Goal: Task Accomplishment & Management: Complete application form

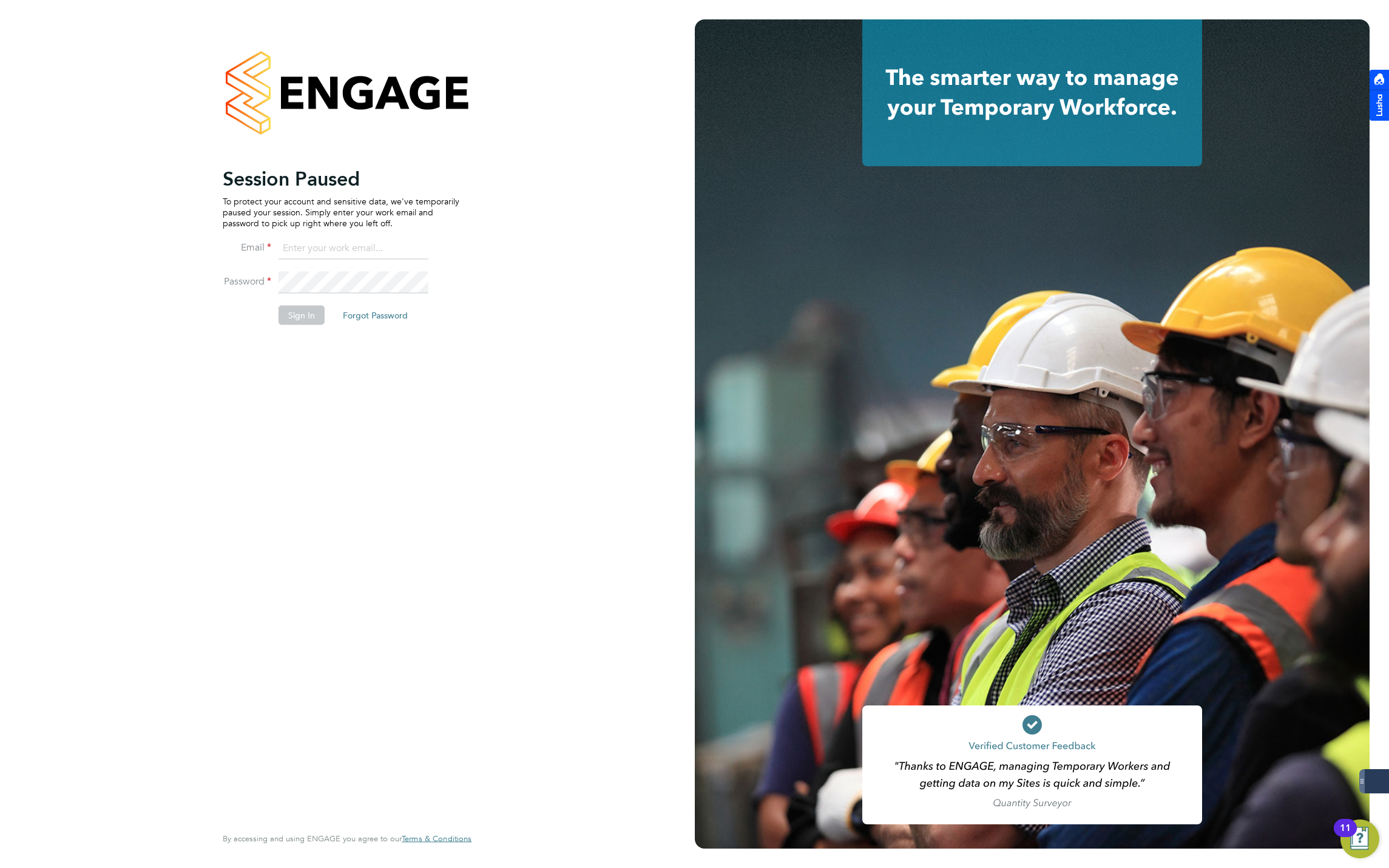
type input "[EMAIL_ADDRESS][DOMAIN_NAME]"
click at [292, 325] on button "Sign In" at bounding box center [302, 315] width 46 height 20
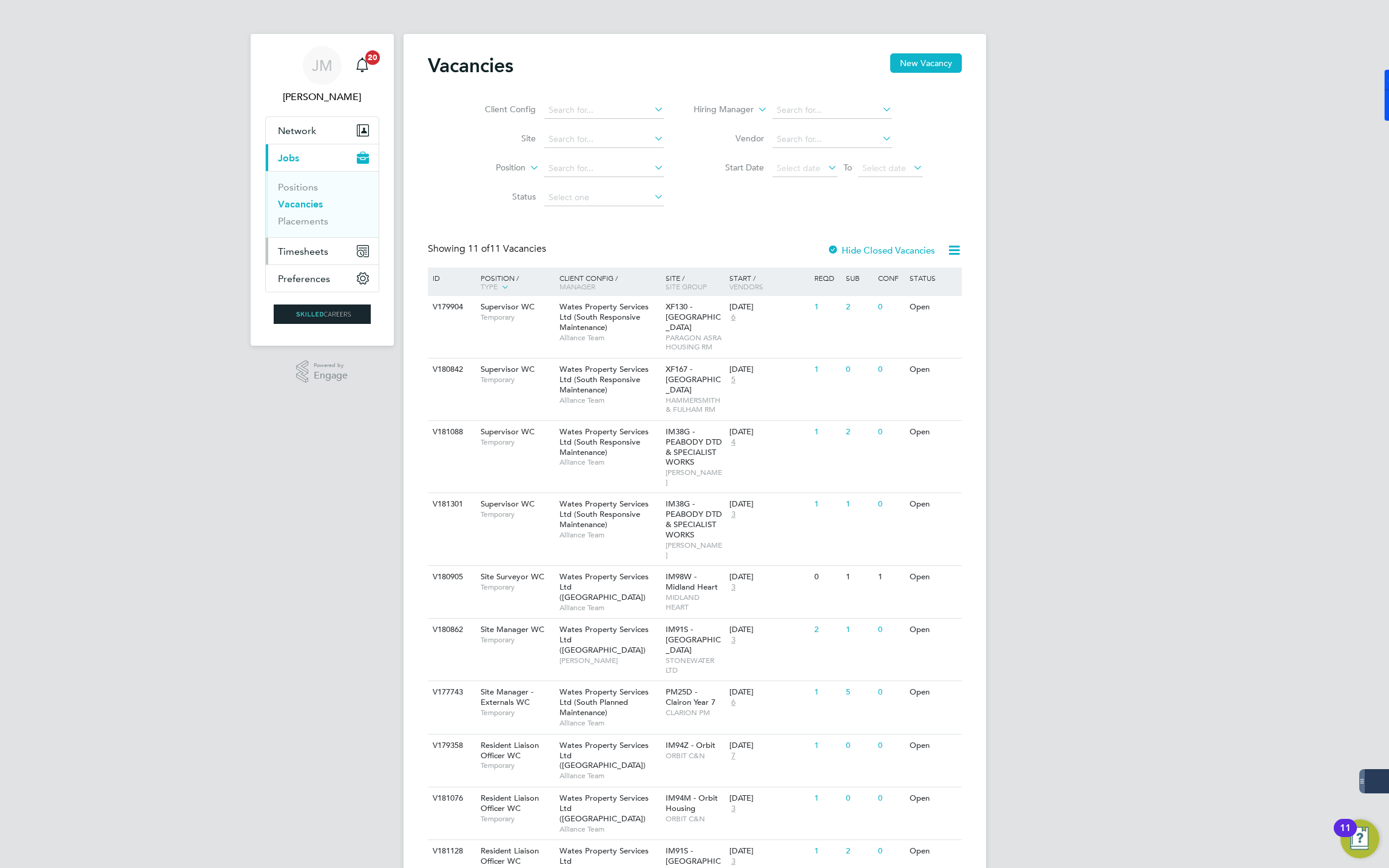
click at [308, 255] on span "Timesheets" at bounding box center [303, 252] width 50 height 12
click at [300, 217] on link "Timesheets" at bounding box center [303, 215] width 50 height 12
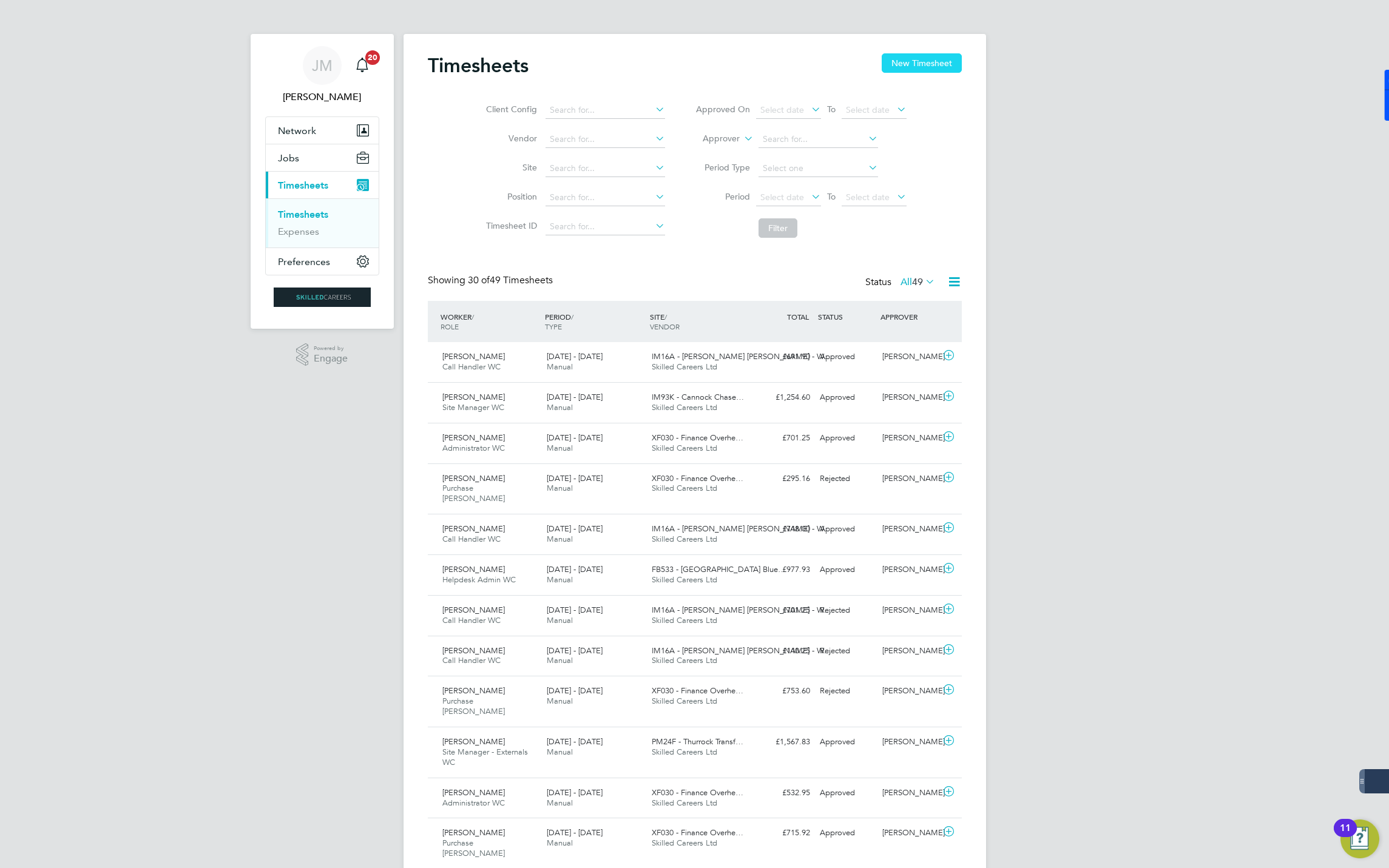
click at [898, 65] on button "New Timesheet" at bounding box center [922, 63] width 80 height 20
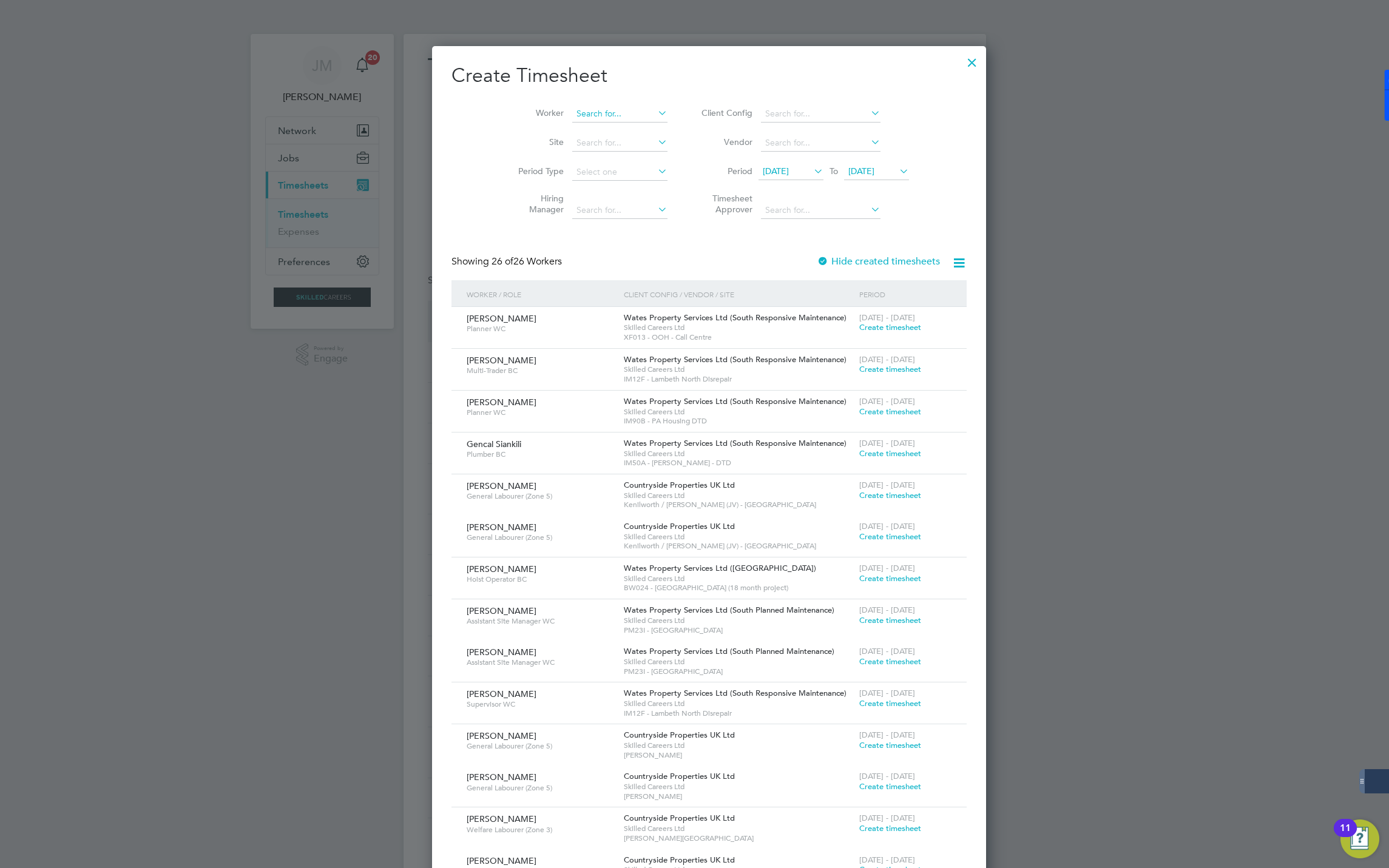
click at [603, 113] on input at bounding box center [620, 114] width 96 height 17
click at [597, 182] on li "[PERSON_NAME] nifer [PERSON_NAME]" at bounding box center [642, 180] width 170 height 16
type input "[PERSON_NAME]"
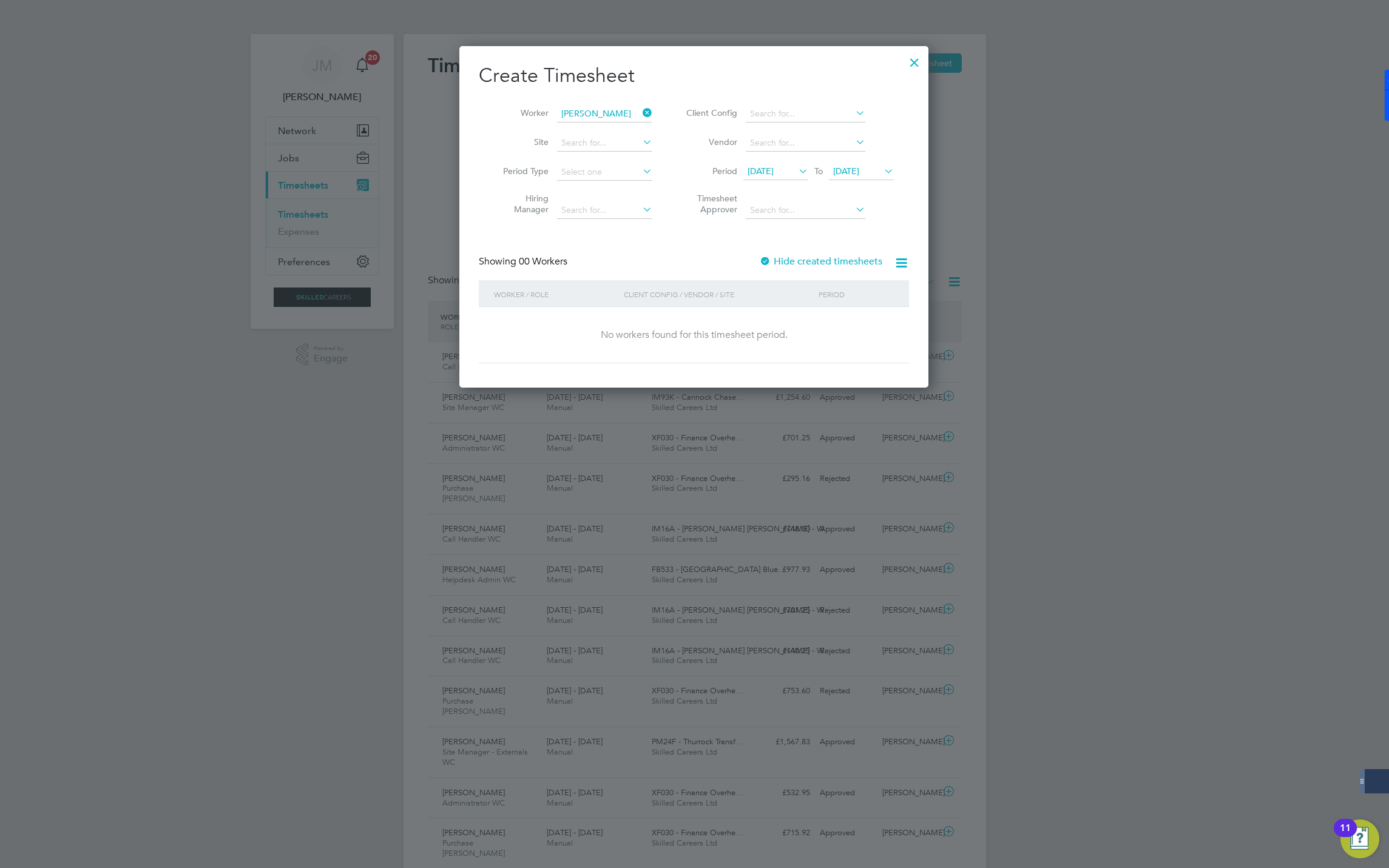
click at [858, 168] on span "[DATE]" at bounding box center [847, 171] width 26 height 11
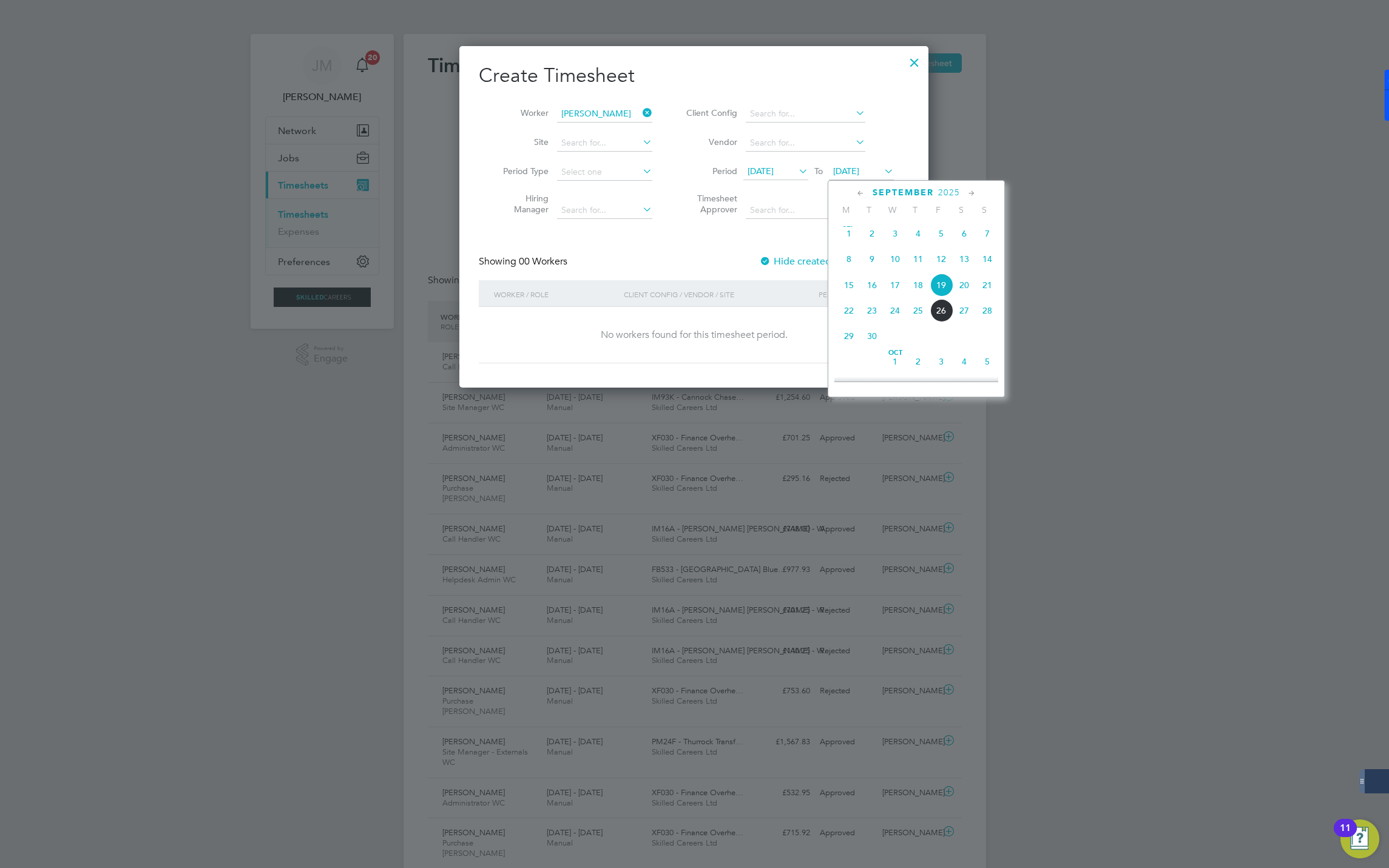
click at [918, 315] on span "25" at bounding box center [918, 310] width 23 height 23
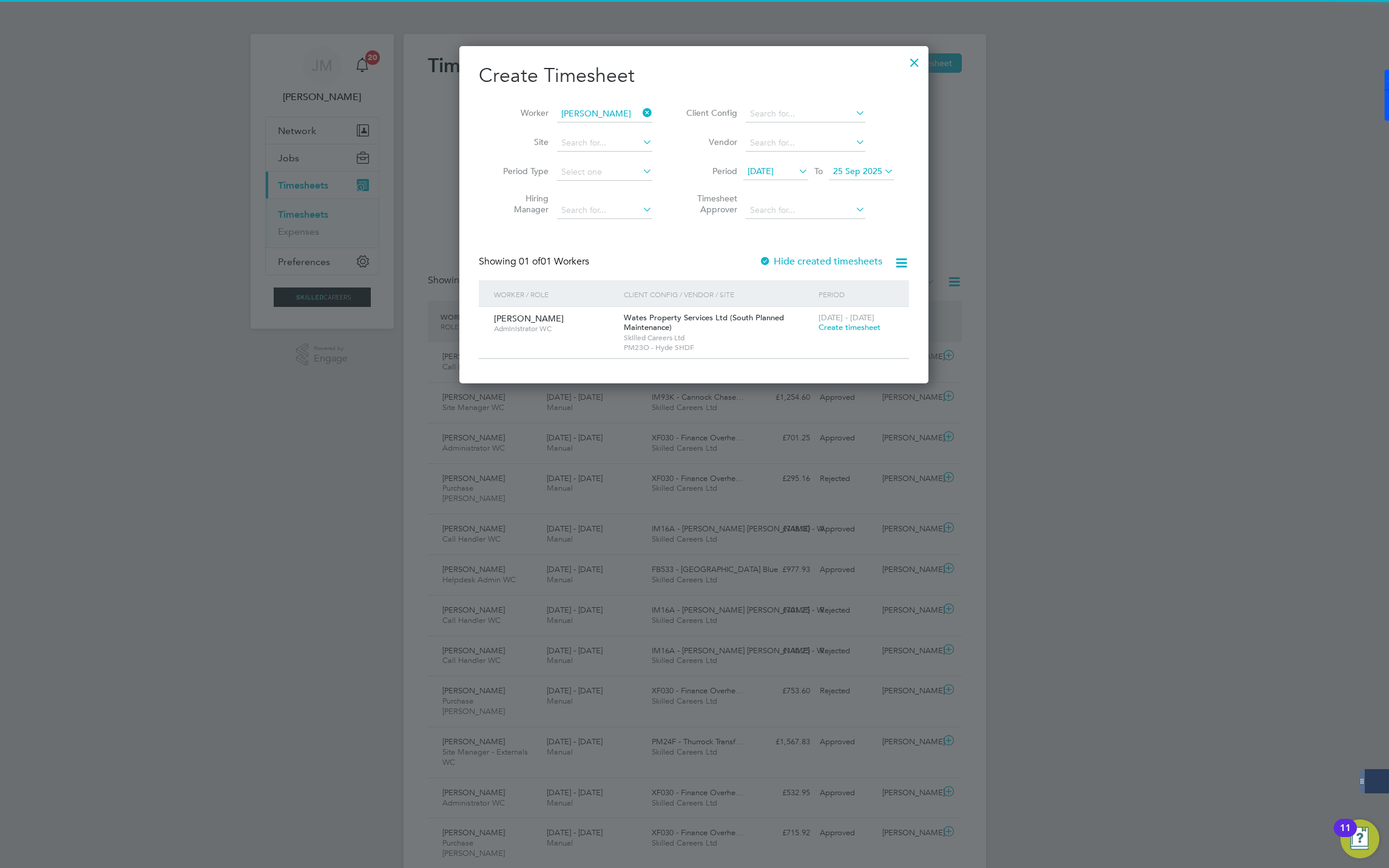
click at [774, 173] on span "[DATE]" at bounding box center [761, 171] width 26 height 11
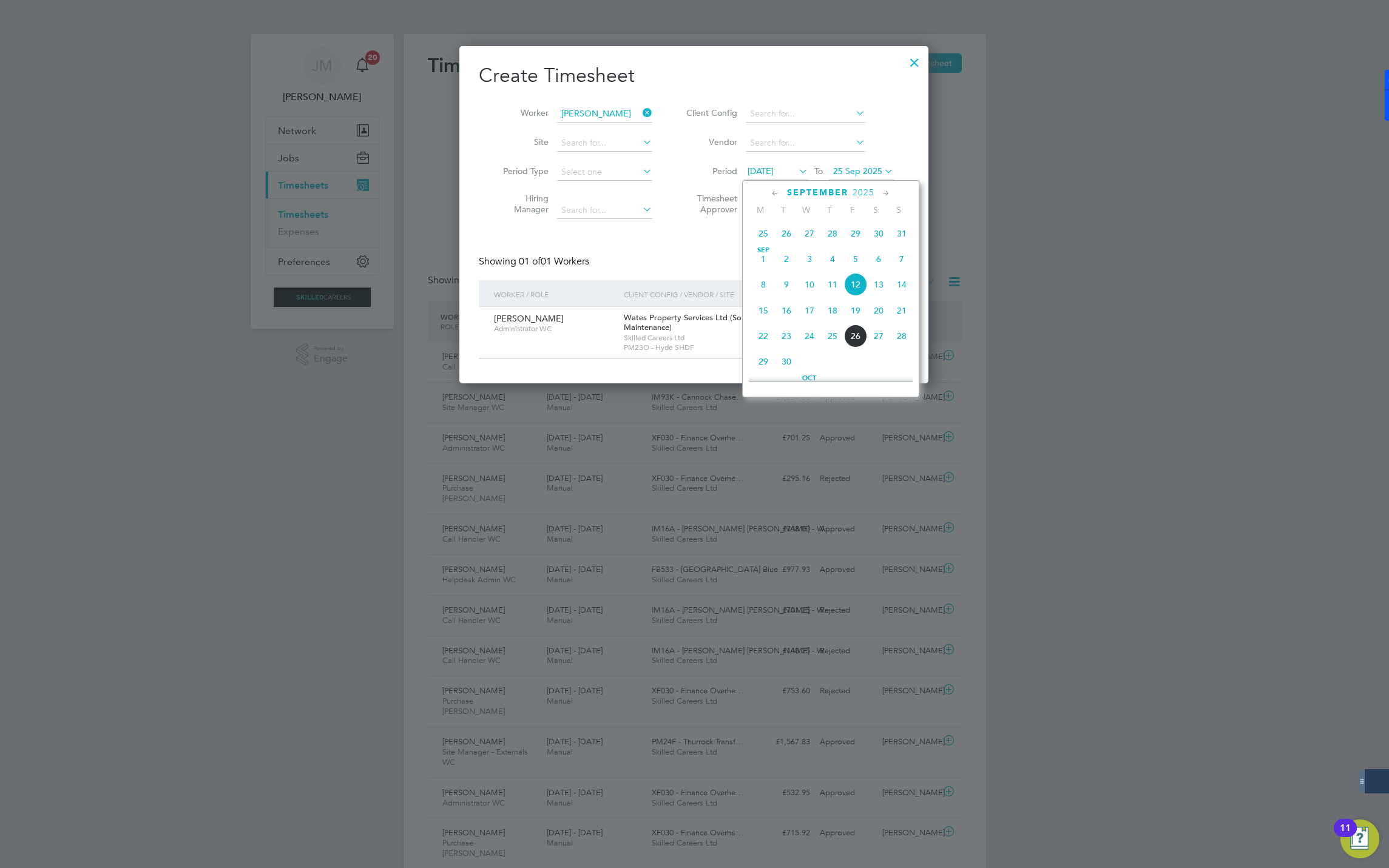
click at [883, 311] on span "20" at bounding box center [878, 310] width 23 height 23
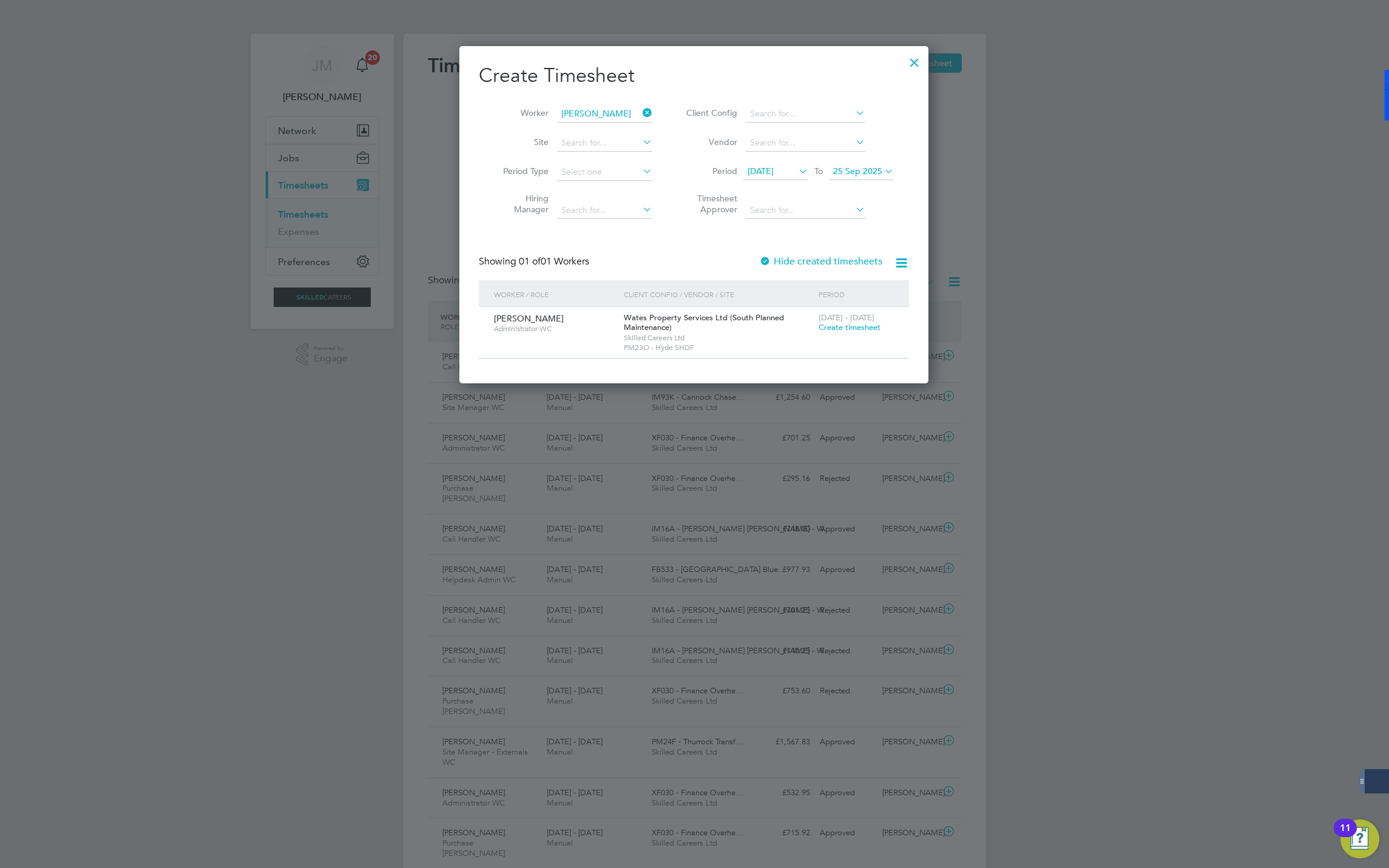
click at [835, 332] on span "Create timesheet" at bounding box center [849, 328] width 62 height 10
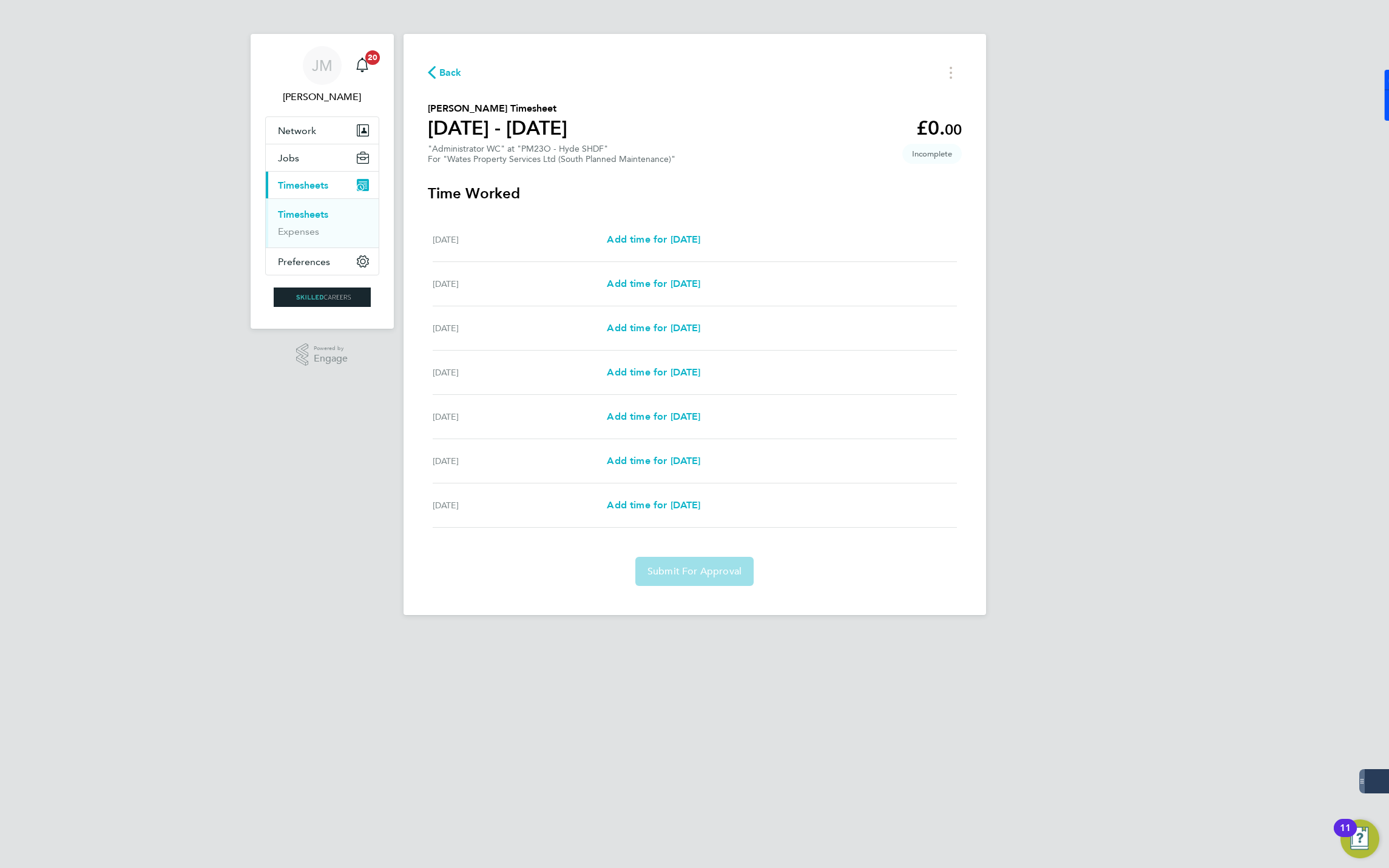
click at [452, 68] on span "Back" at bounding box center [451, 73] width 22 height 14
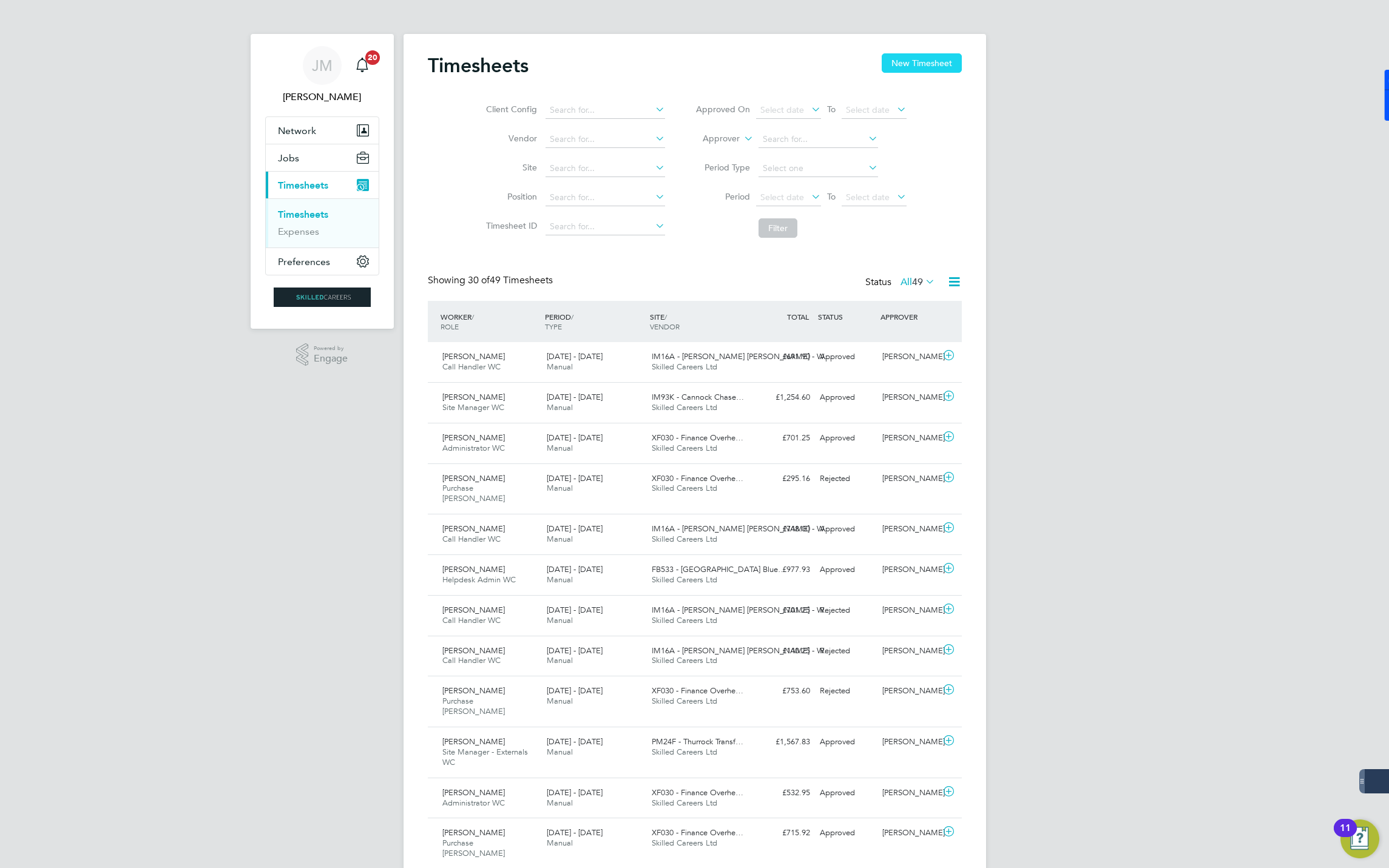
click at [911, 55] on button "New Timesheet" at bounding box center [922, 63] width 80 height 20
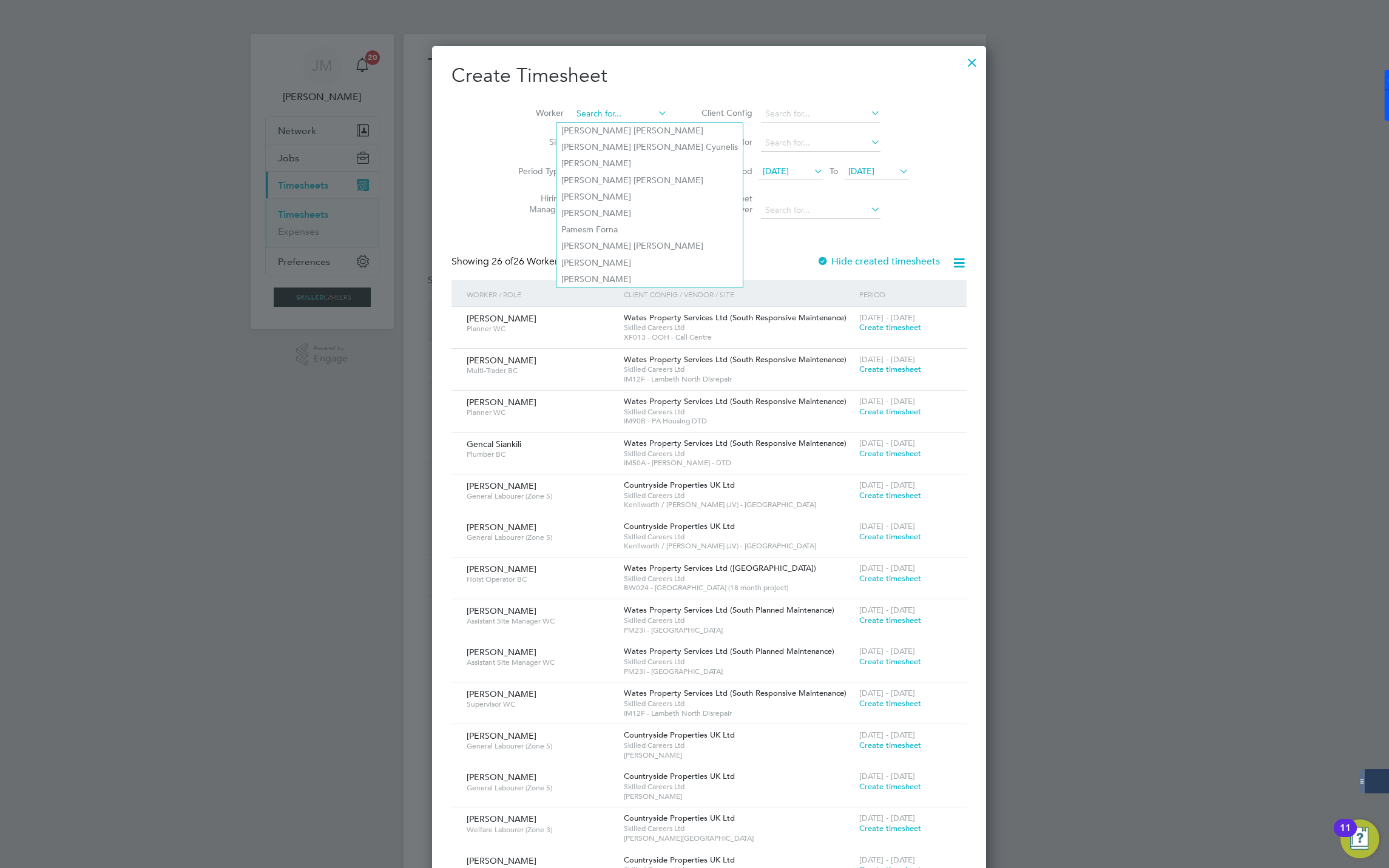
click at [590, 110] on input at bounding box center [620, 114] width 96 height 17
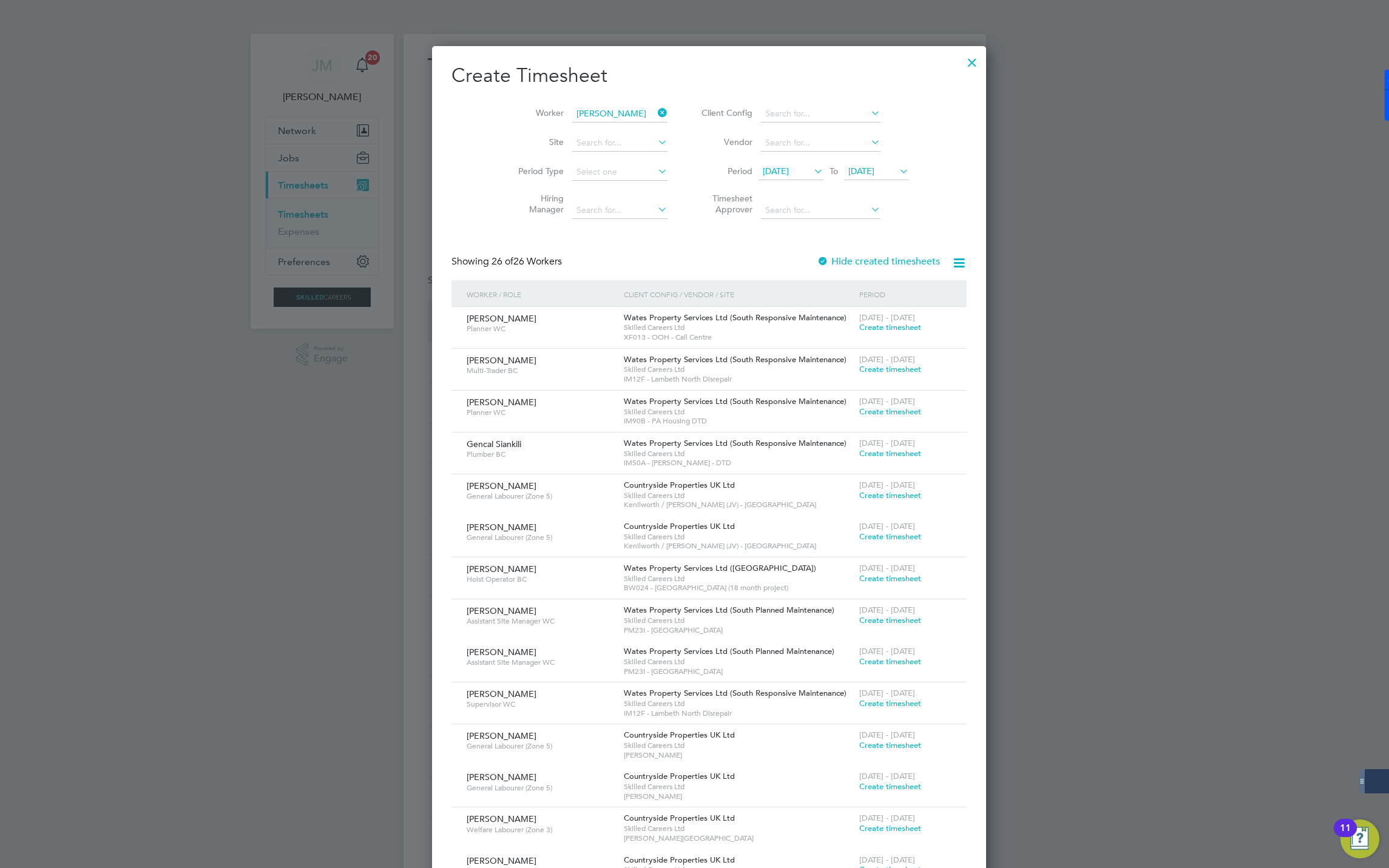
click at [620, 160] on li "[PERSON_NAME]" at bounding box center [631, 163] width 150 height 16
type input "[PERSON_NAME]"
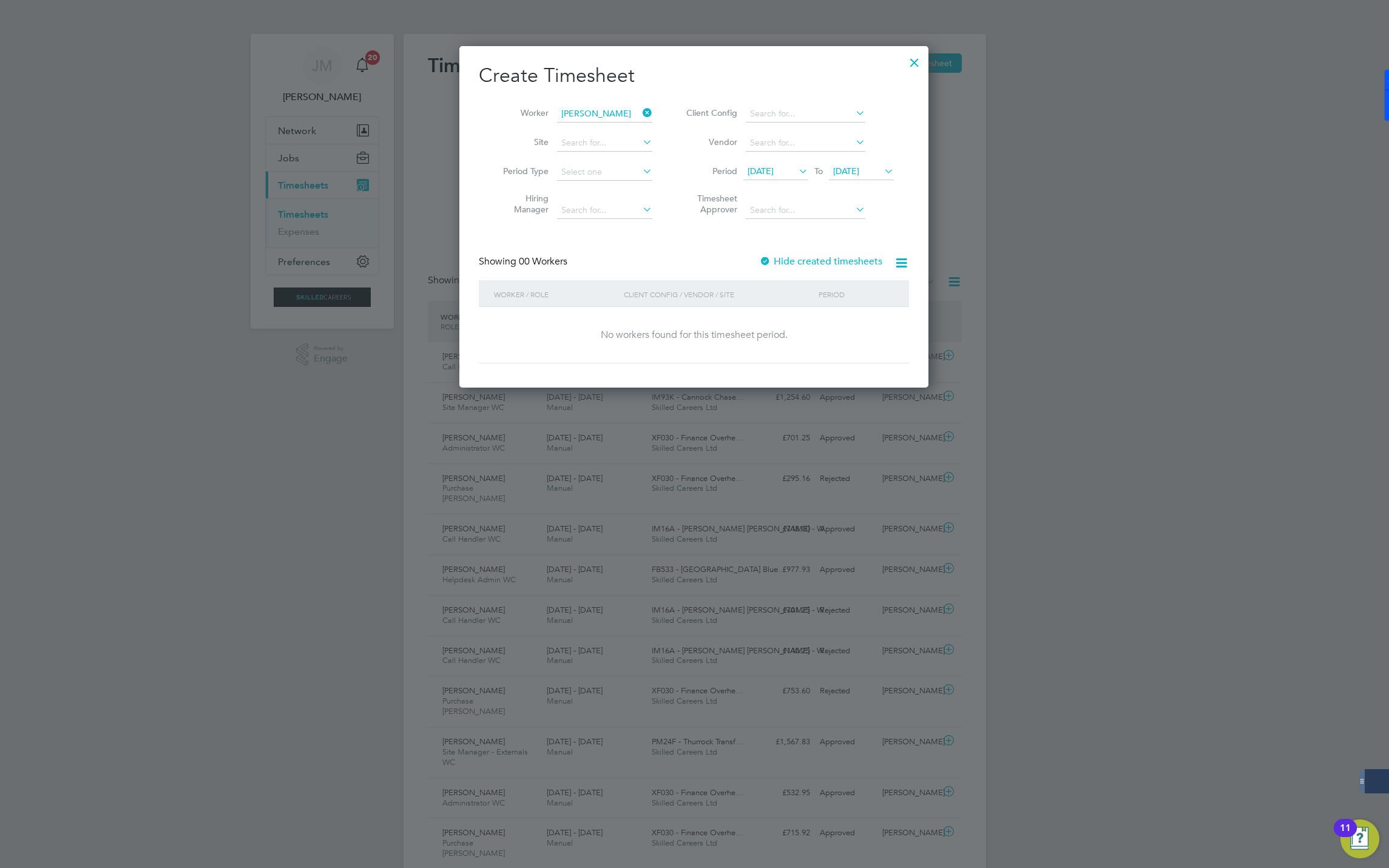
click at [849, 171] on span "[DATE]" at bounding box center [847, 171] width 26 height 11
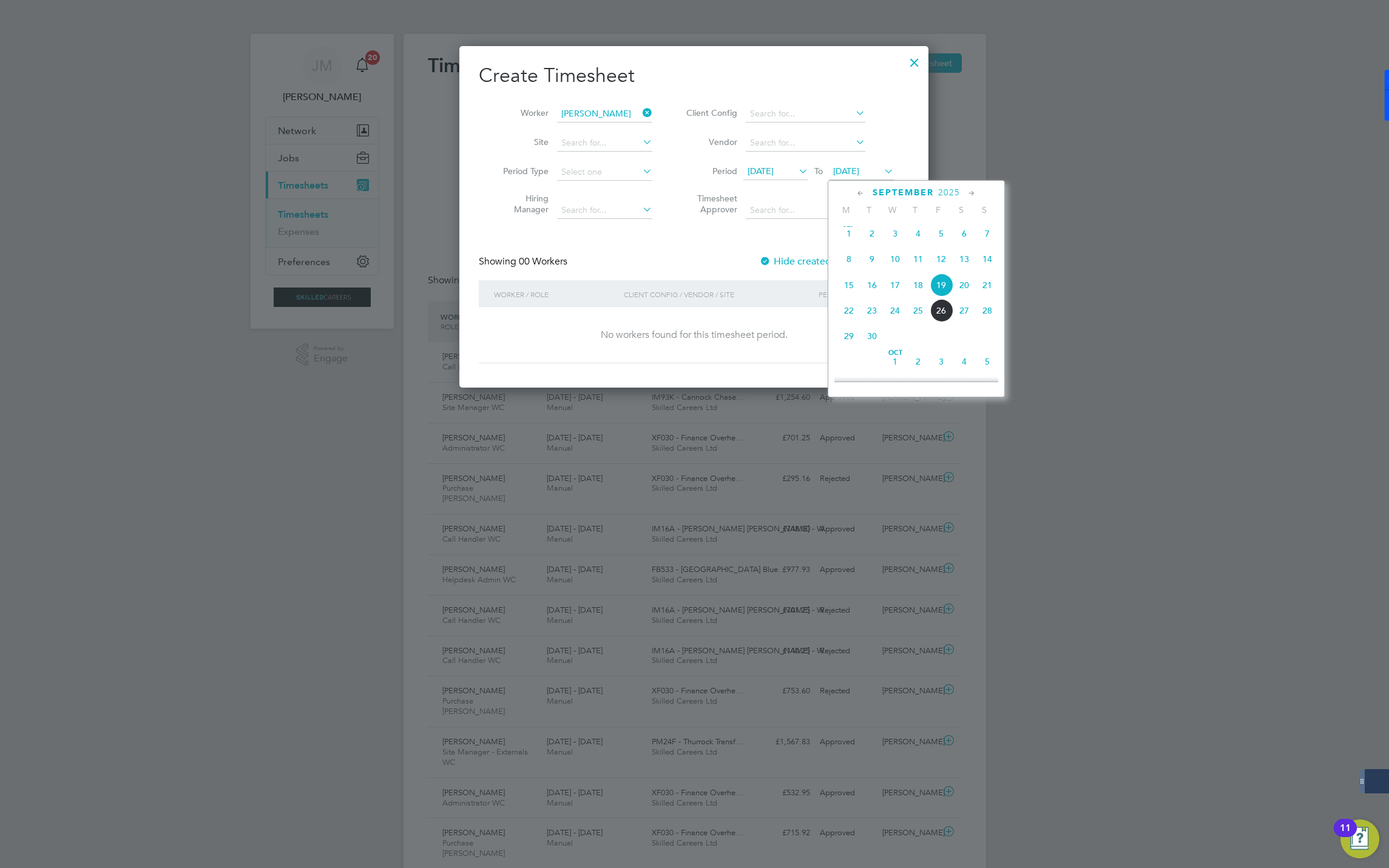
click at [962, 289] on span "20" at bounding box center [964, 285] width 23 height 23
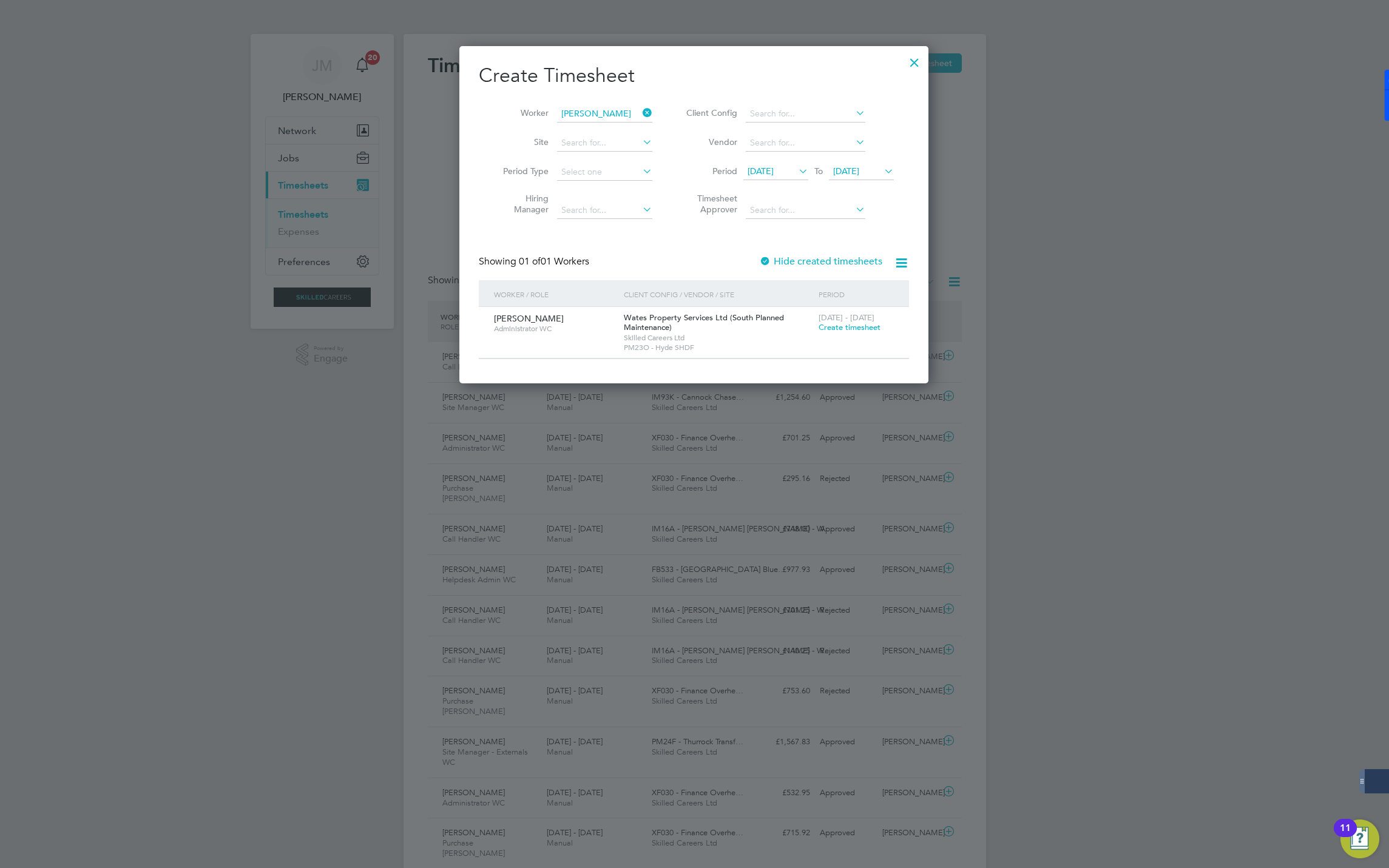
click at [791, 164] on span "[DATE]" at bounding box center [775, 171] width 65 height 16
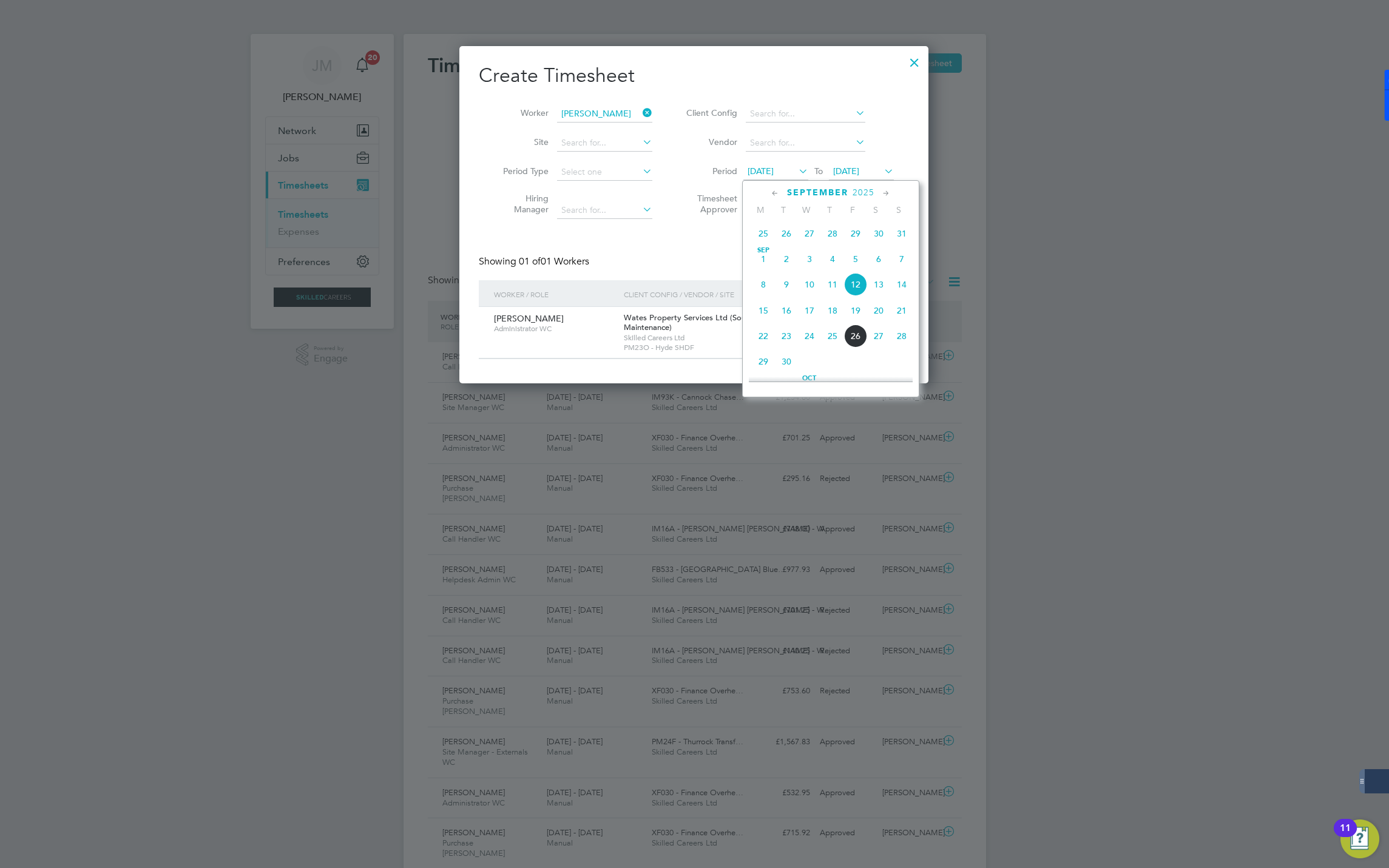
click at [831, 341] on span "25" at bounding box center [832, 336] width 23 height 23
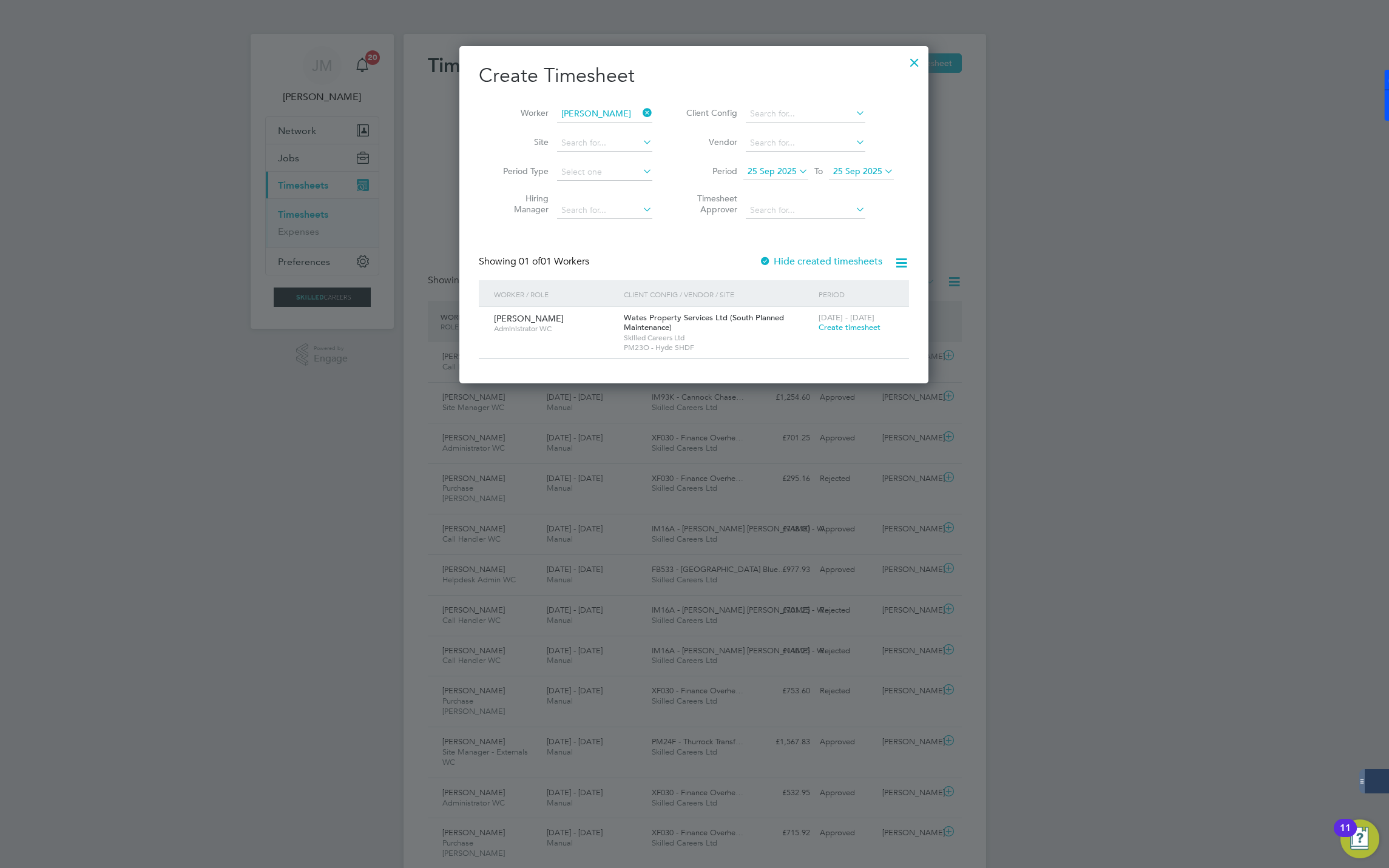
click at [840, 328] on span "Create timesheet" at bounding box center [849, 328] width 62 height 10
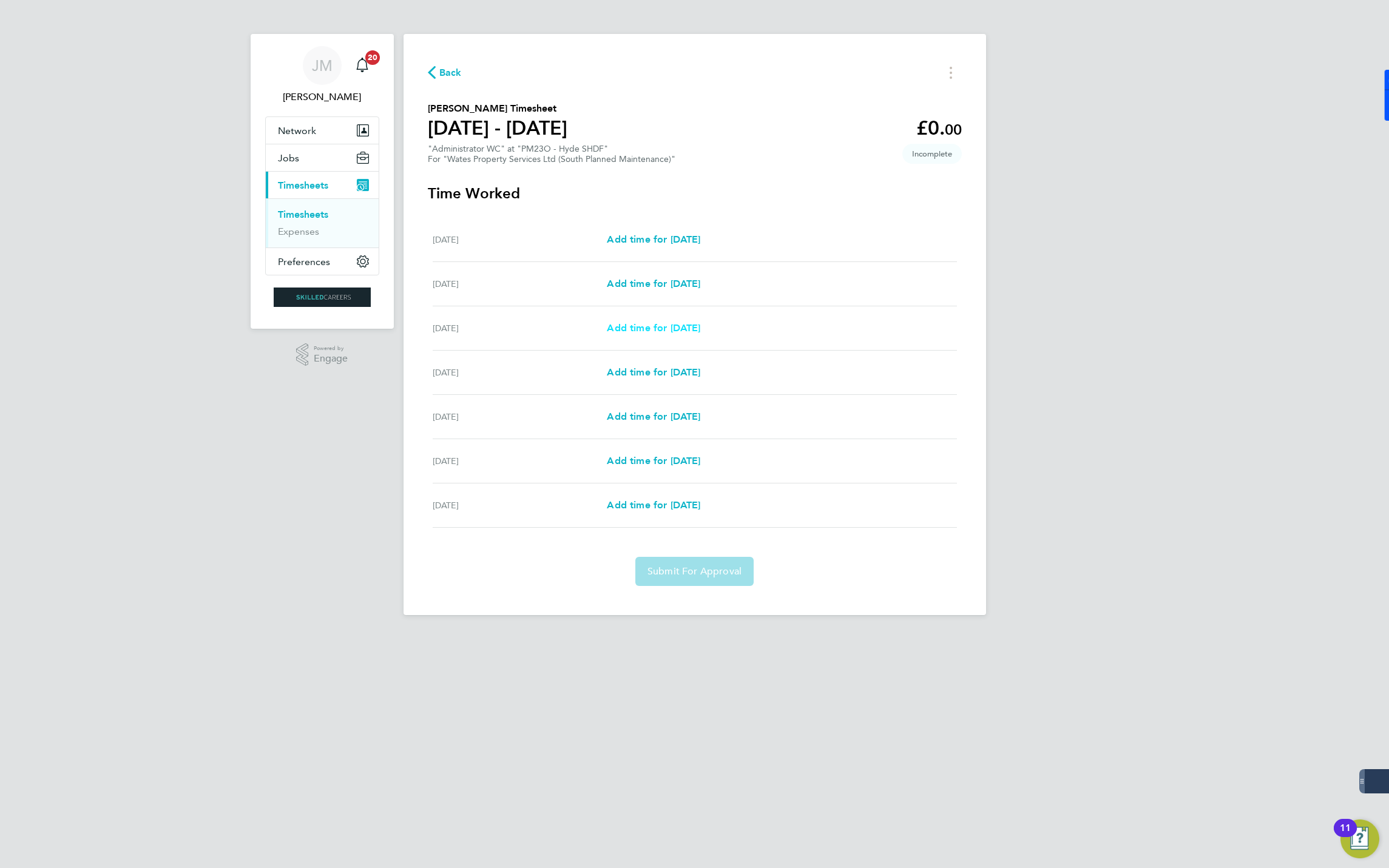
click at [659, 321] on link "Add time for [DATE]" at bounding box center [654, 328] width 94 height 14
select select "30"
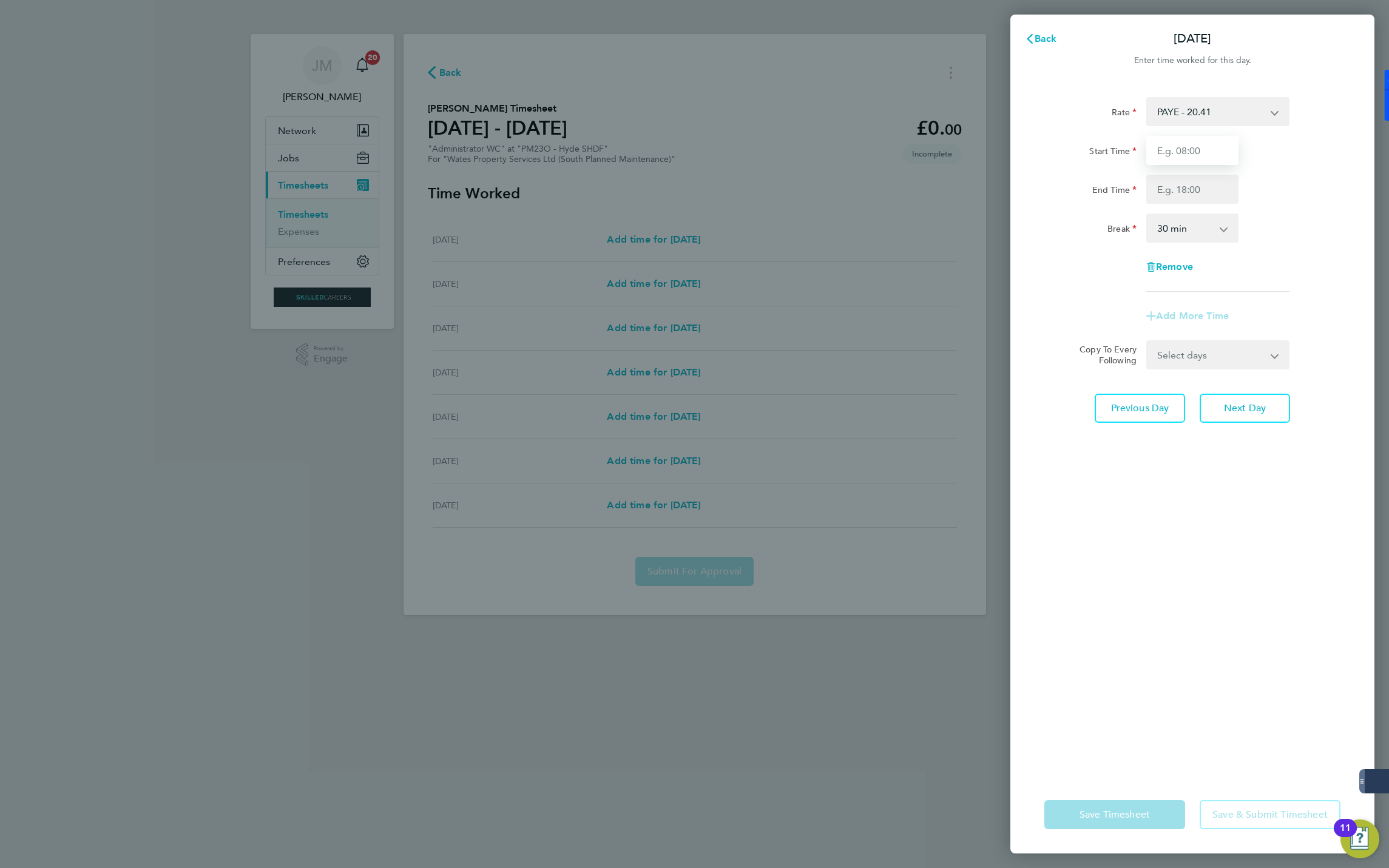
click at [1211, 148] on input "Start Time" at bounding box center [1192, 150] width 92 height 29
type input "08:00"
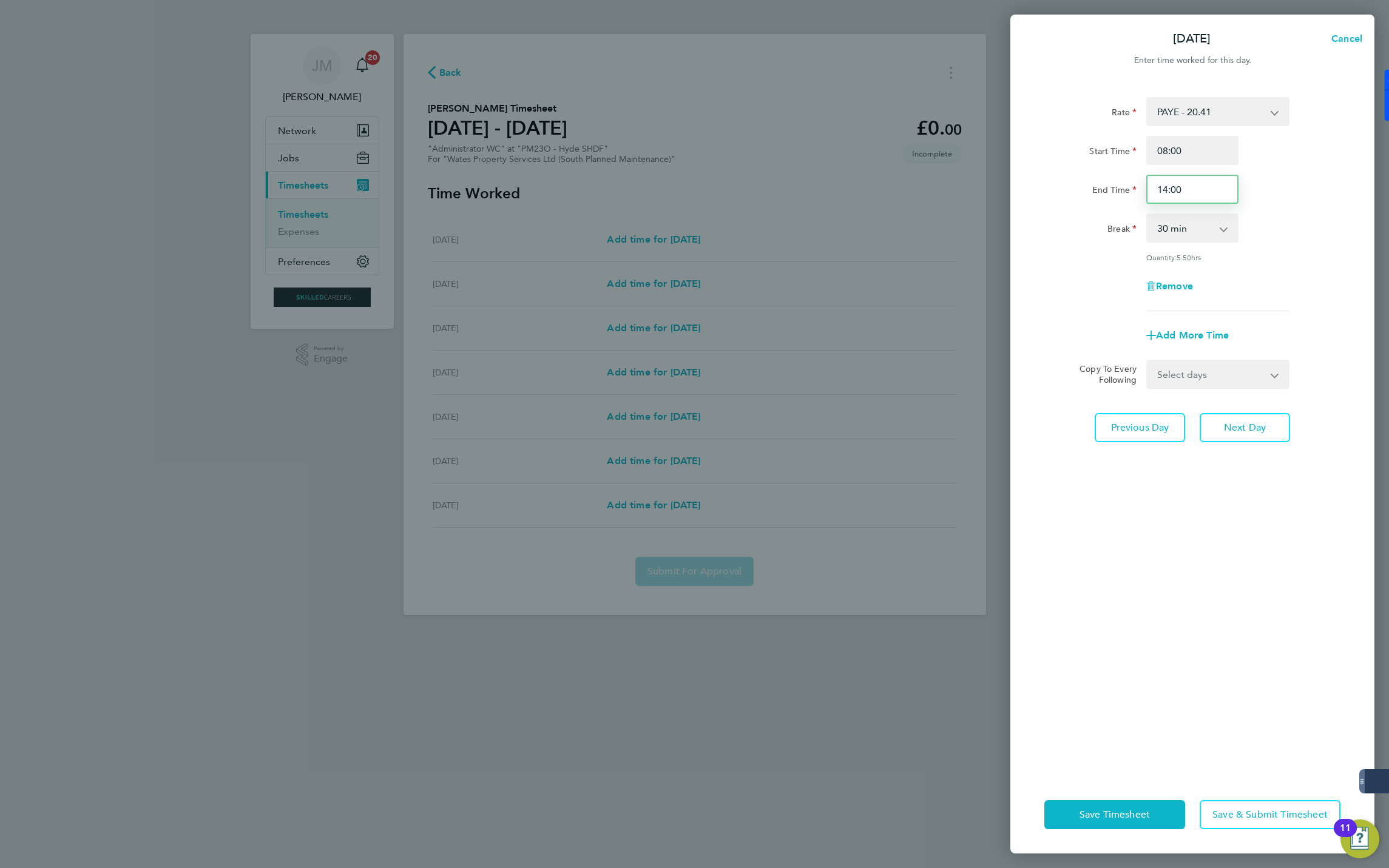
drag, startPoint x: 1194, startPoint y: 191, endPoint x: 1168, endPoint y: 191, distance: 26.0
click at [1168, 191] on input "14:00" at bounding box center [1192, 189] width 92 height 29
click at [1160, 186] on input "14:00" at bounding box center [1192, 189] width 92 height 29
click at [1168, 190] on input "14:00" at bounding box center [1192, 189] width 92 height 29
type input "16:00"
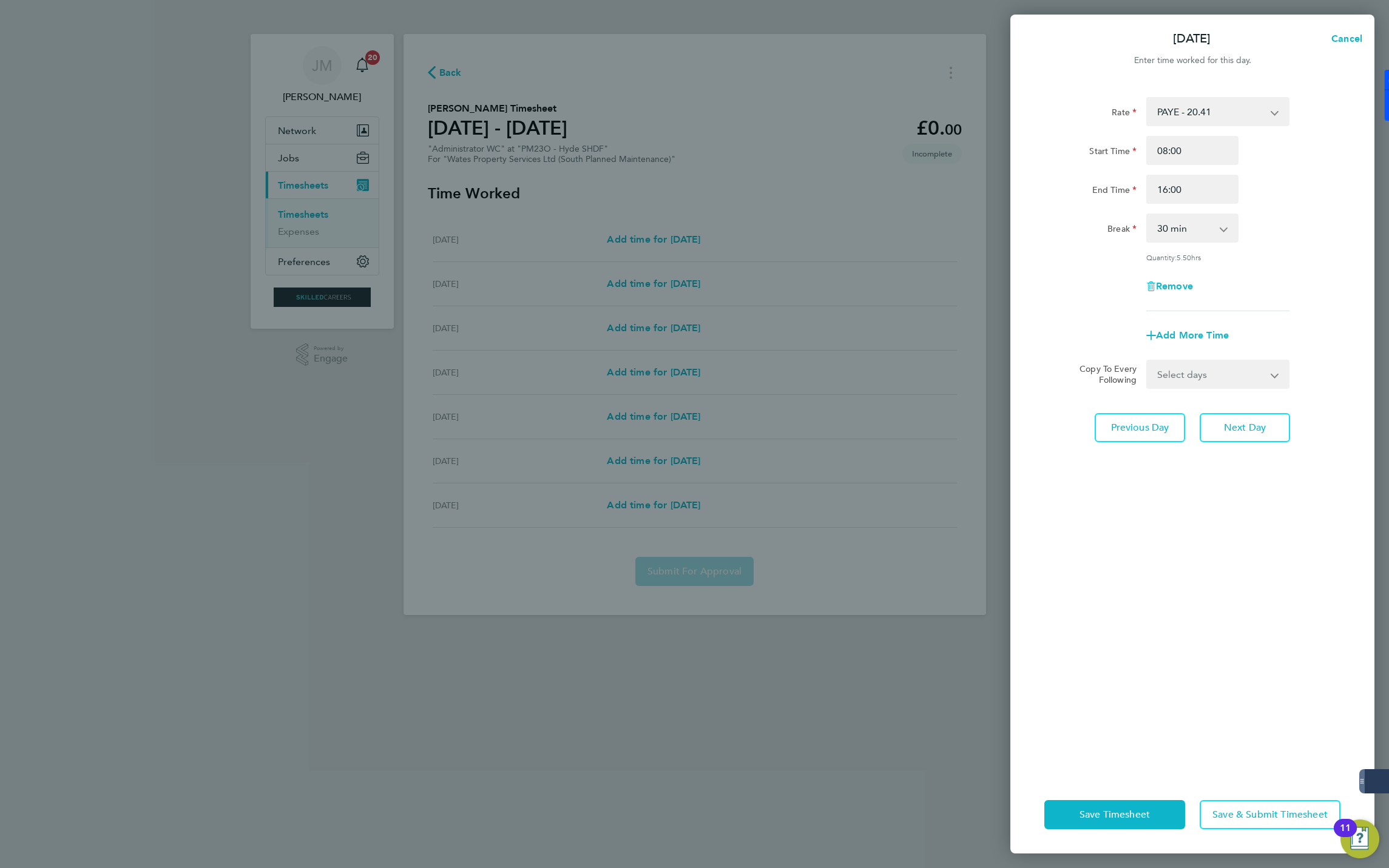
click at [1294, 215] on div "Break 0 min 15 min 30 min 45 min 60 min 75 min 90 min" at bounding box center [1192, 228] width 306 height 29
click at [1211, 361] on select "Select days Day [DATE] [DATE] [DATE] [DATE]" at bounding box center [1211, 374] width 128 height 27
select select "DAY"
click at [1148, 361] on select "Select days Day [DATE] [DATE] [DATE] [DATE]" at bounding box center [1211, 374] width 128 height 27
select select "[DATE]"
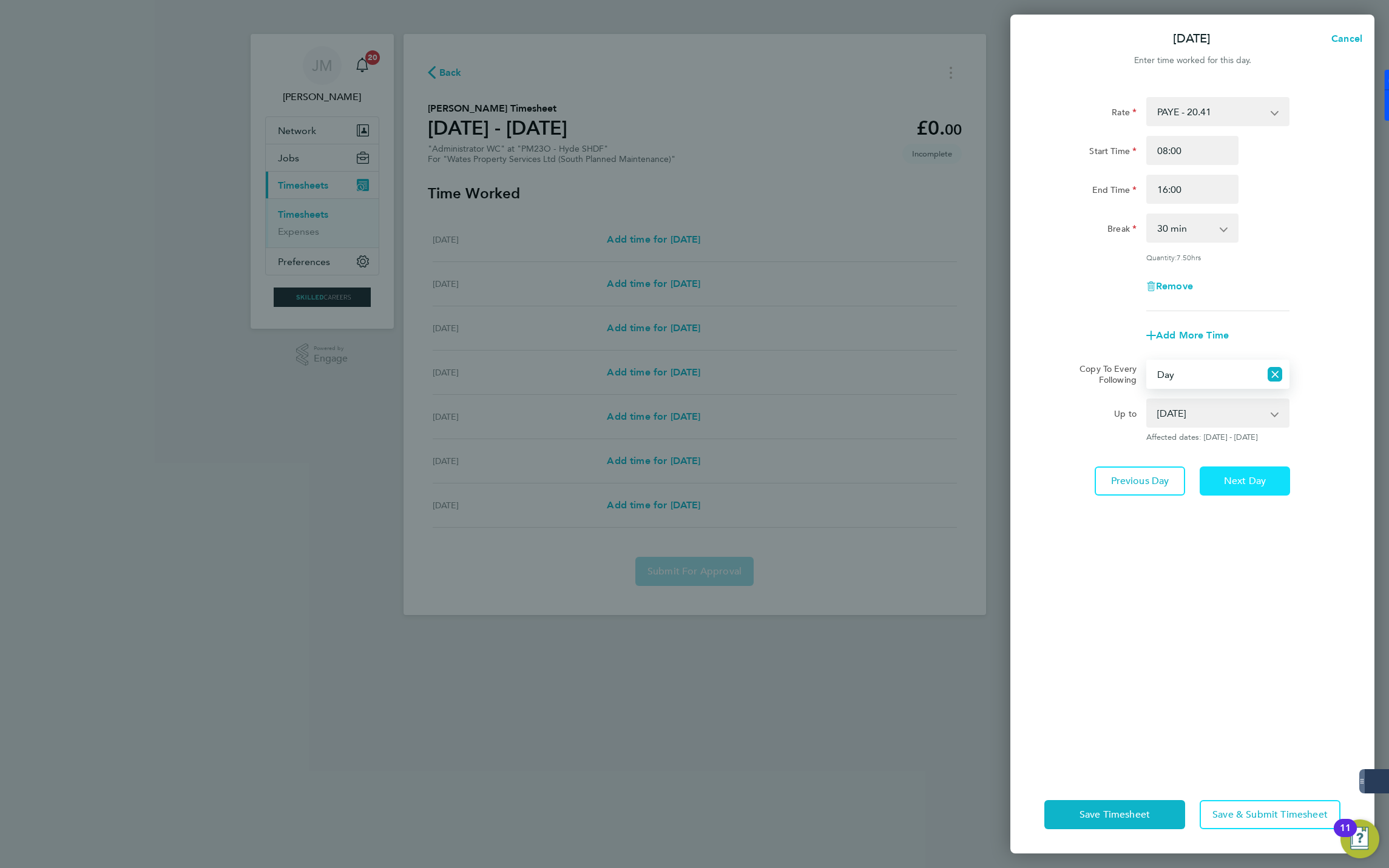
click at [1244, 470] on button "Next Day" at bounding box center [1245, 481] width 90 height 29
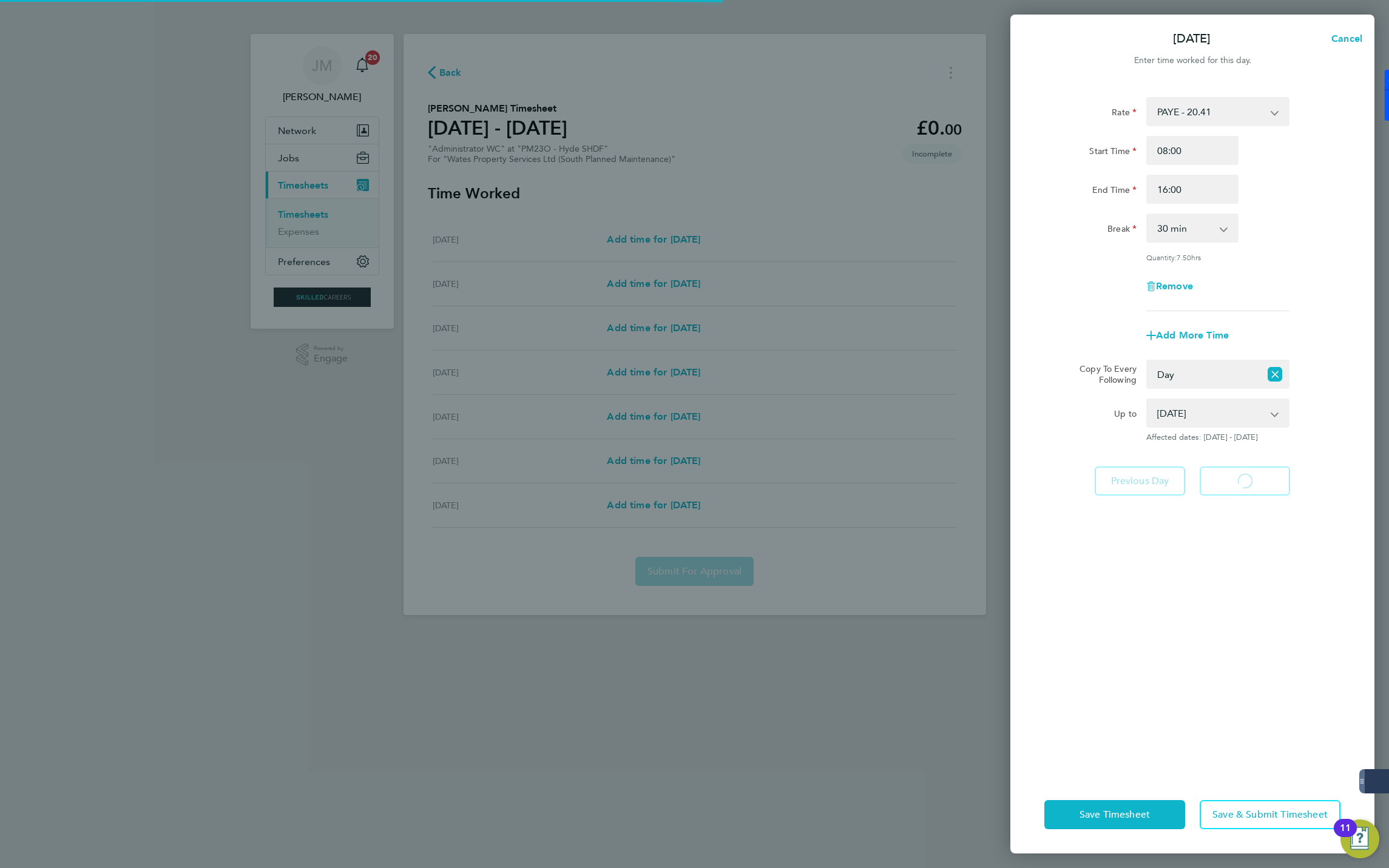
select select "30"
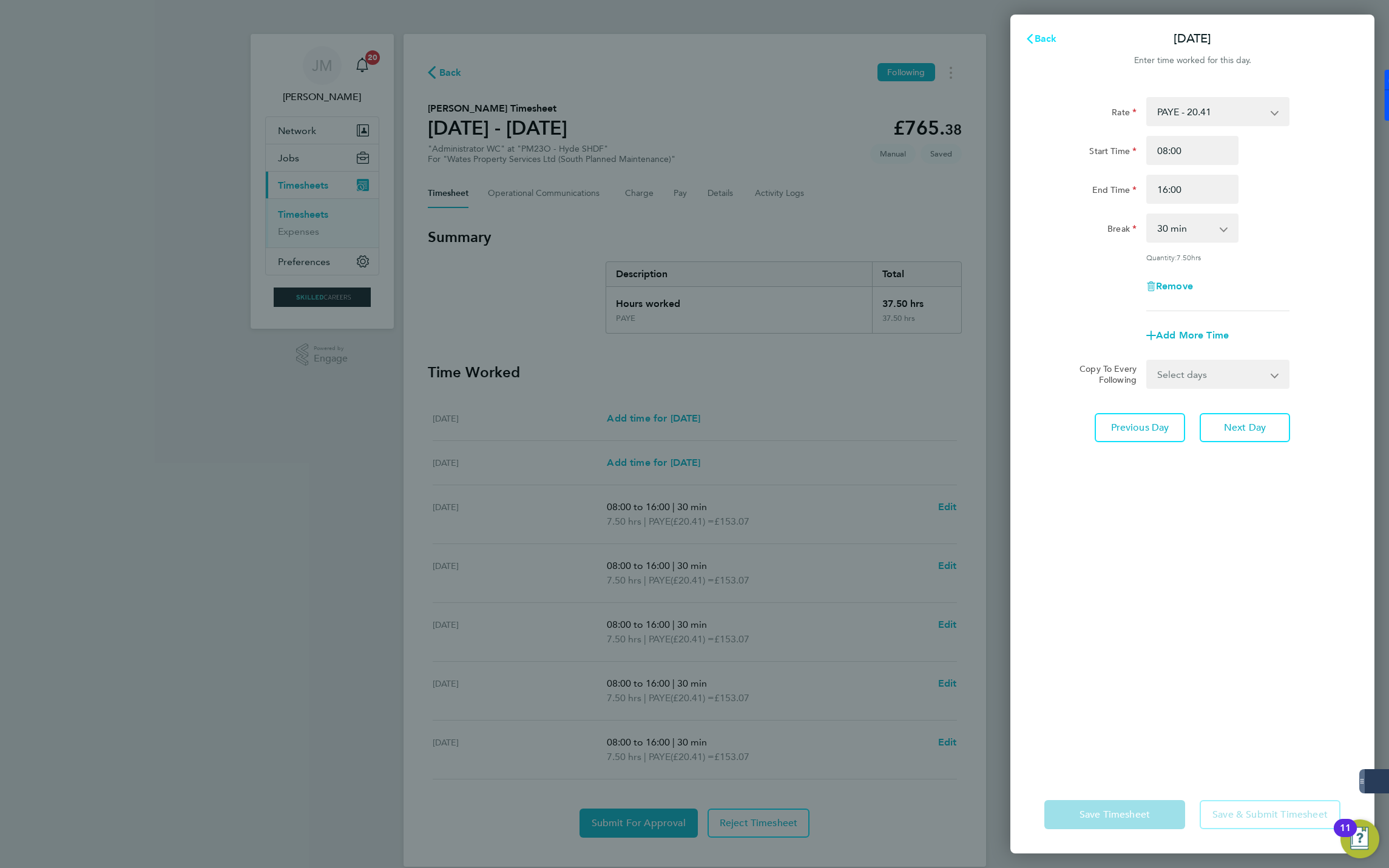
click at [1040, 37] on span "Back" at bounding box center [1046, 39] width 22 height 12
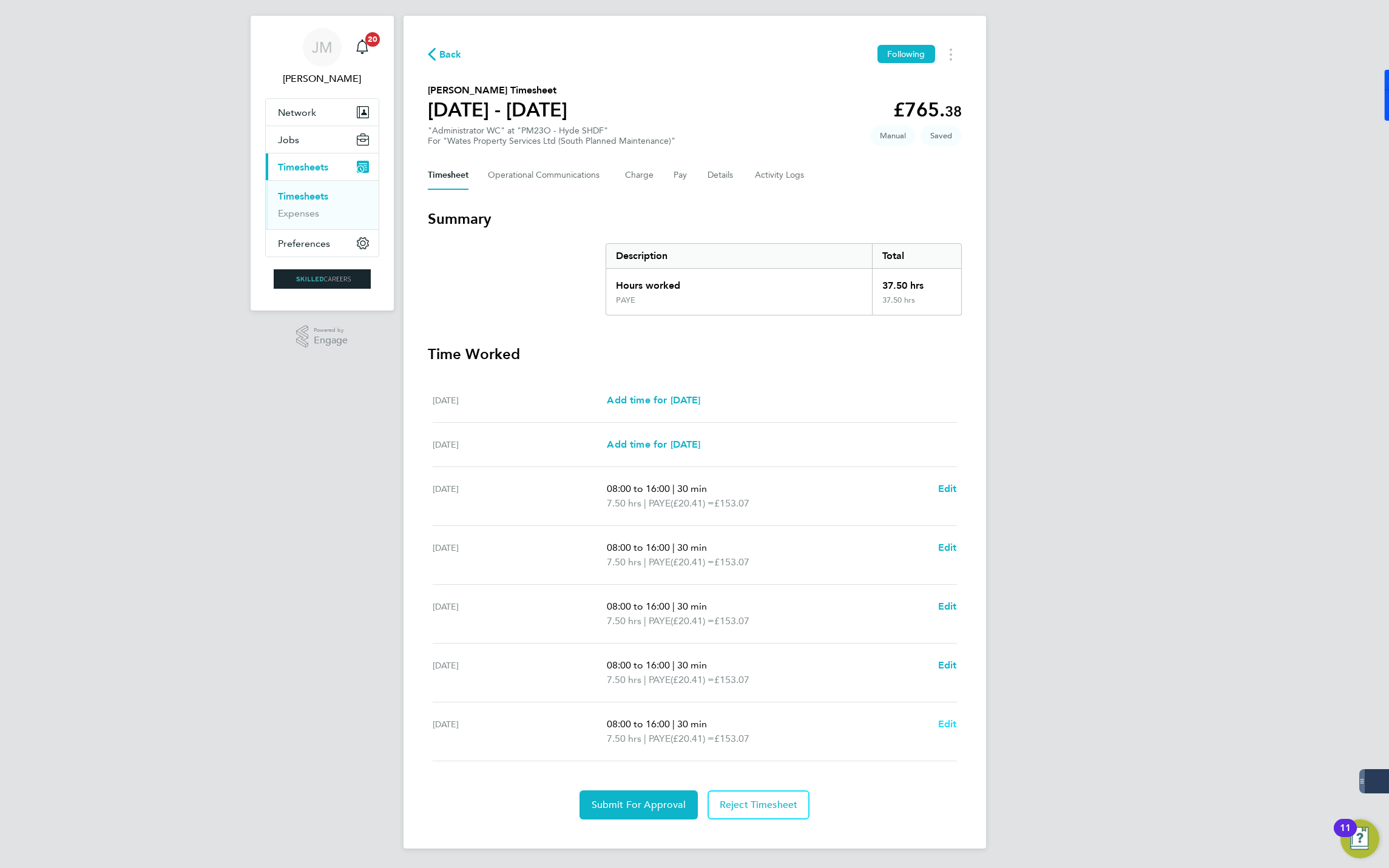
click at [949, 726] on span "Edit" at bounding box center [947, 724] width 19 height 12
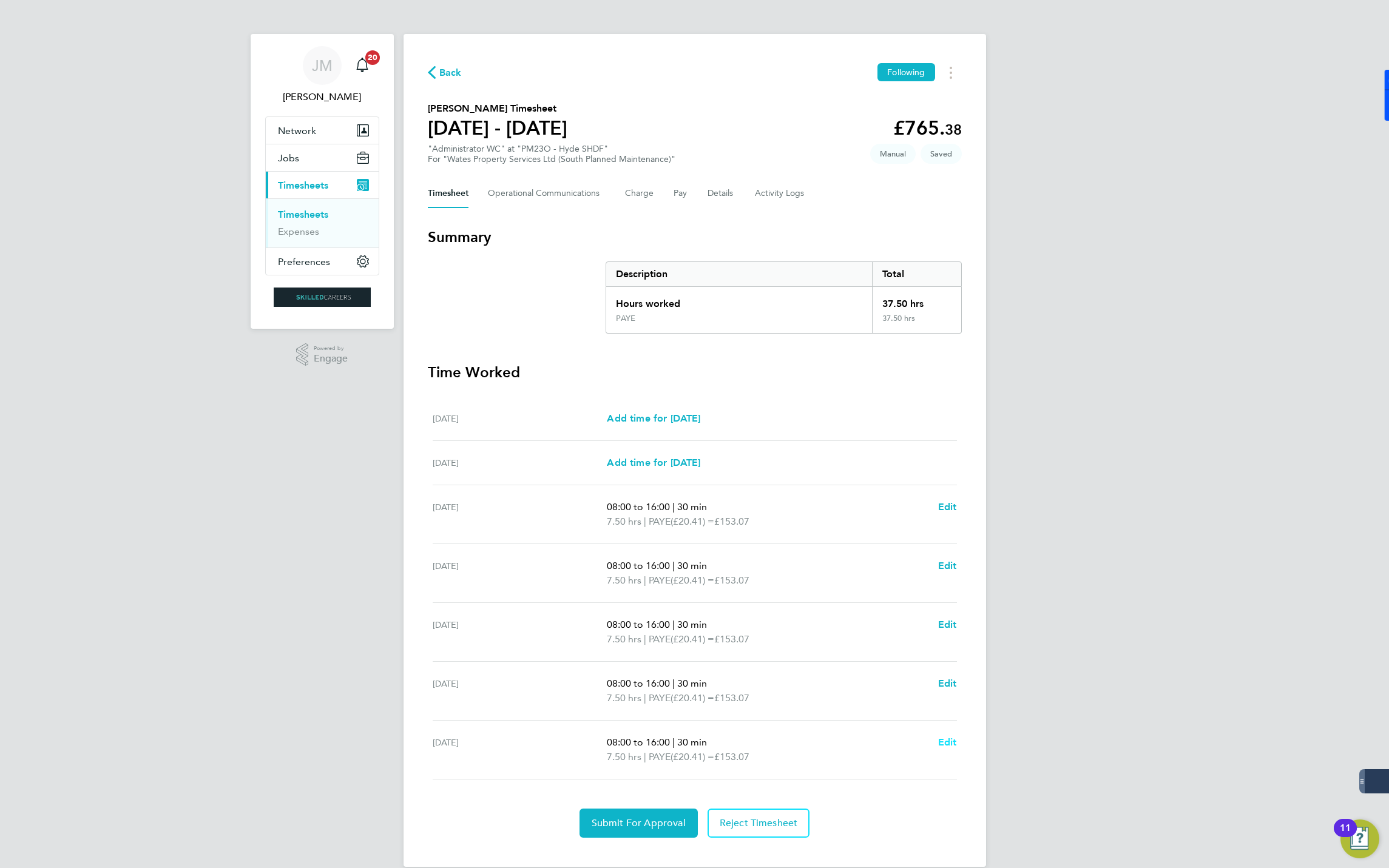
select select "30"
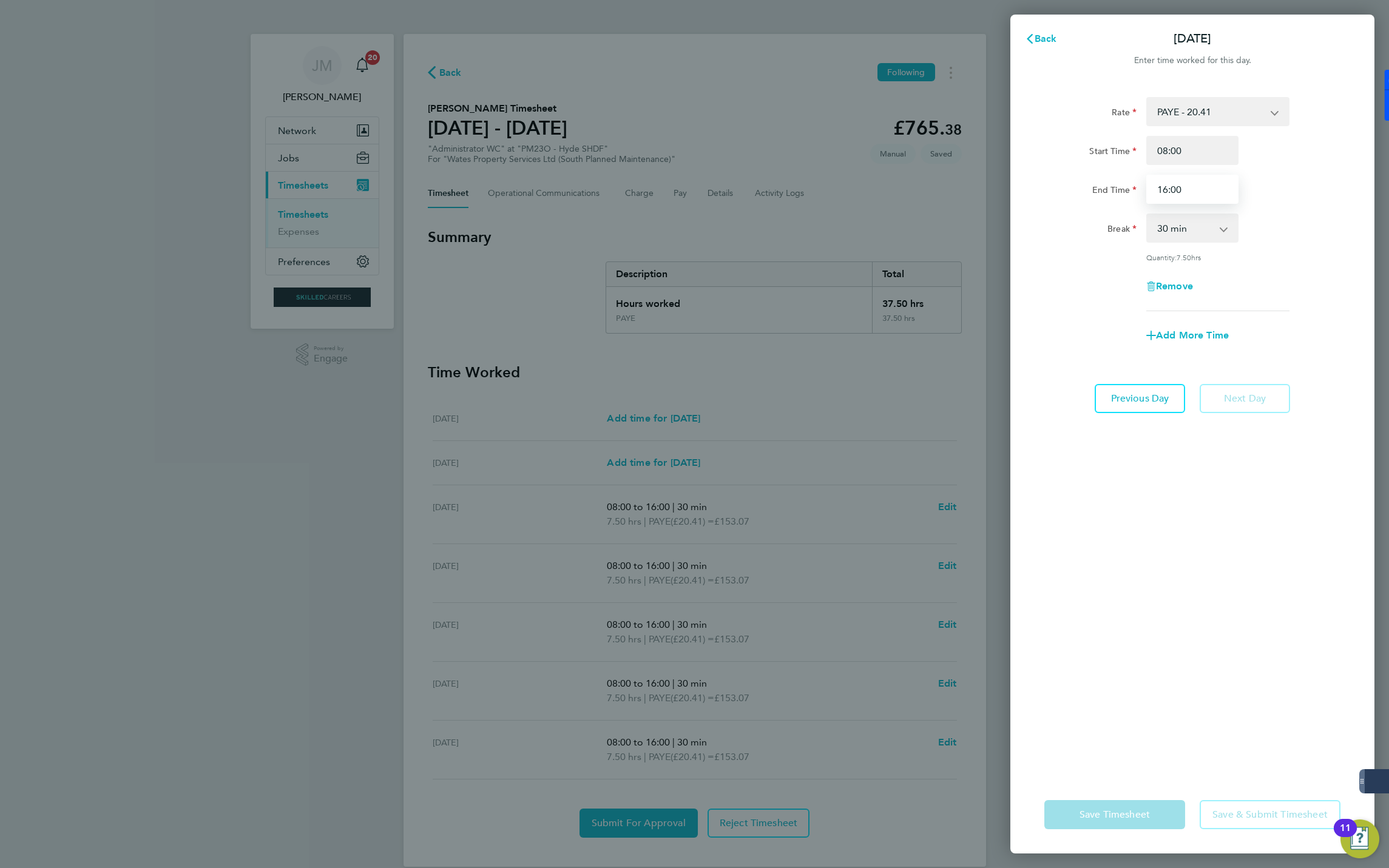
drag, startPoint x: 1191, startPoint y: 192, endPoint x: 1118, endPoint y: 188, distance: 73.1
click at [1118, 188] on div "End Time 16:00" at bounding box center [1192, 189] width 306 height 29
type input "17:00"
click at [1240, 498] on div "Rate PAYE - 20.41 Tier 1 - 18.70 Tier 2 - 18.86 Start Time 08:00 End Time 17:00…" at bounding box center [1192, 429] width 364 height 693
click at [1244, 605] on div "Rate PAYE - 20.41 Tier 1 - 18.70 Tier 2 - 18.86 Start Time 08:00 End Time 17:00…" at bounding box center [1192, 429] width 364 height 693
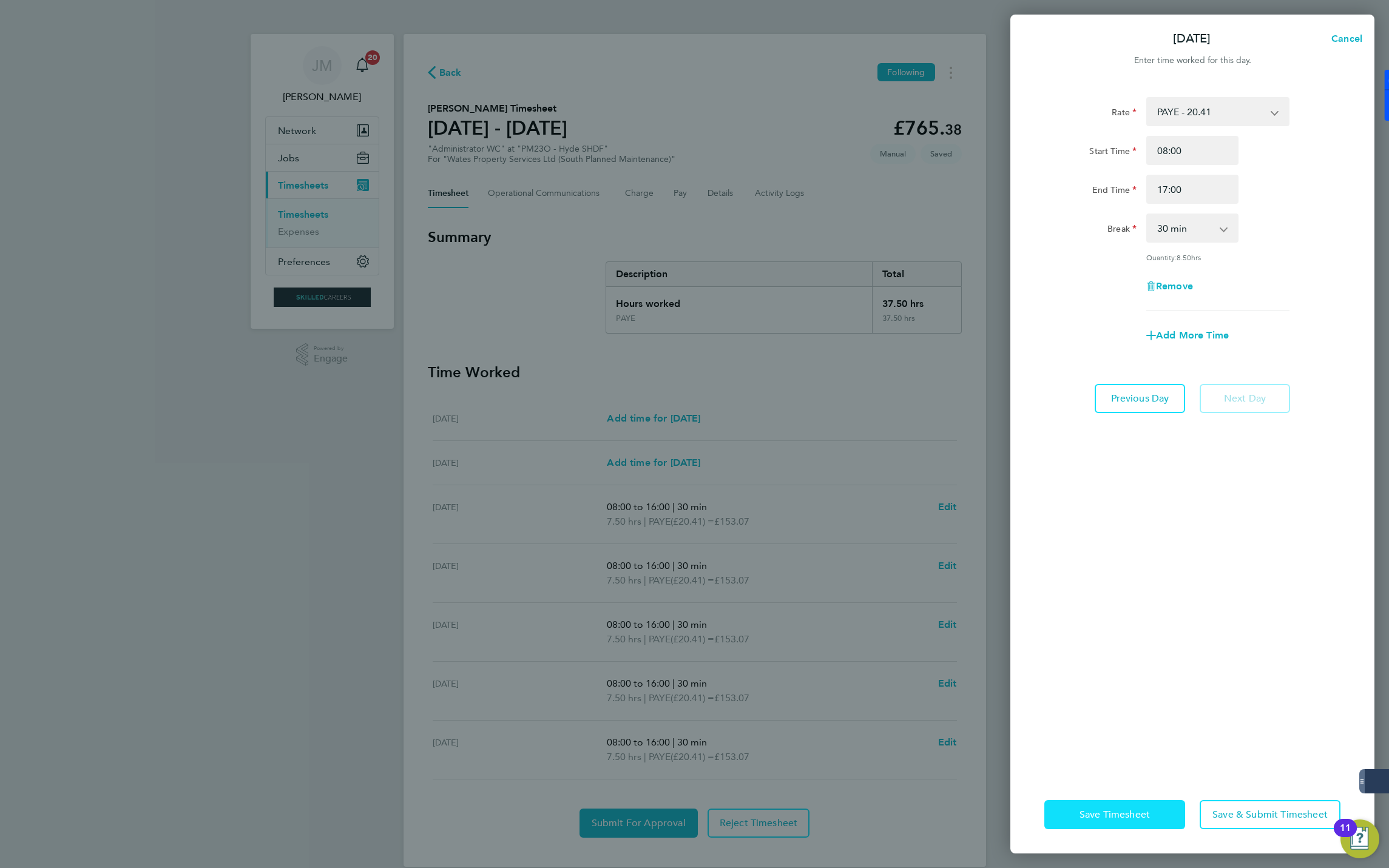
click at [1129, 817] on span "Save Timesheet" at bounding box center [1115, 814] width 71 height 12
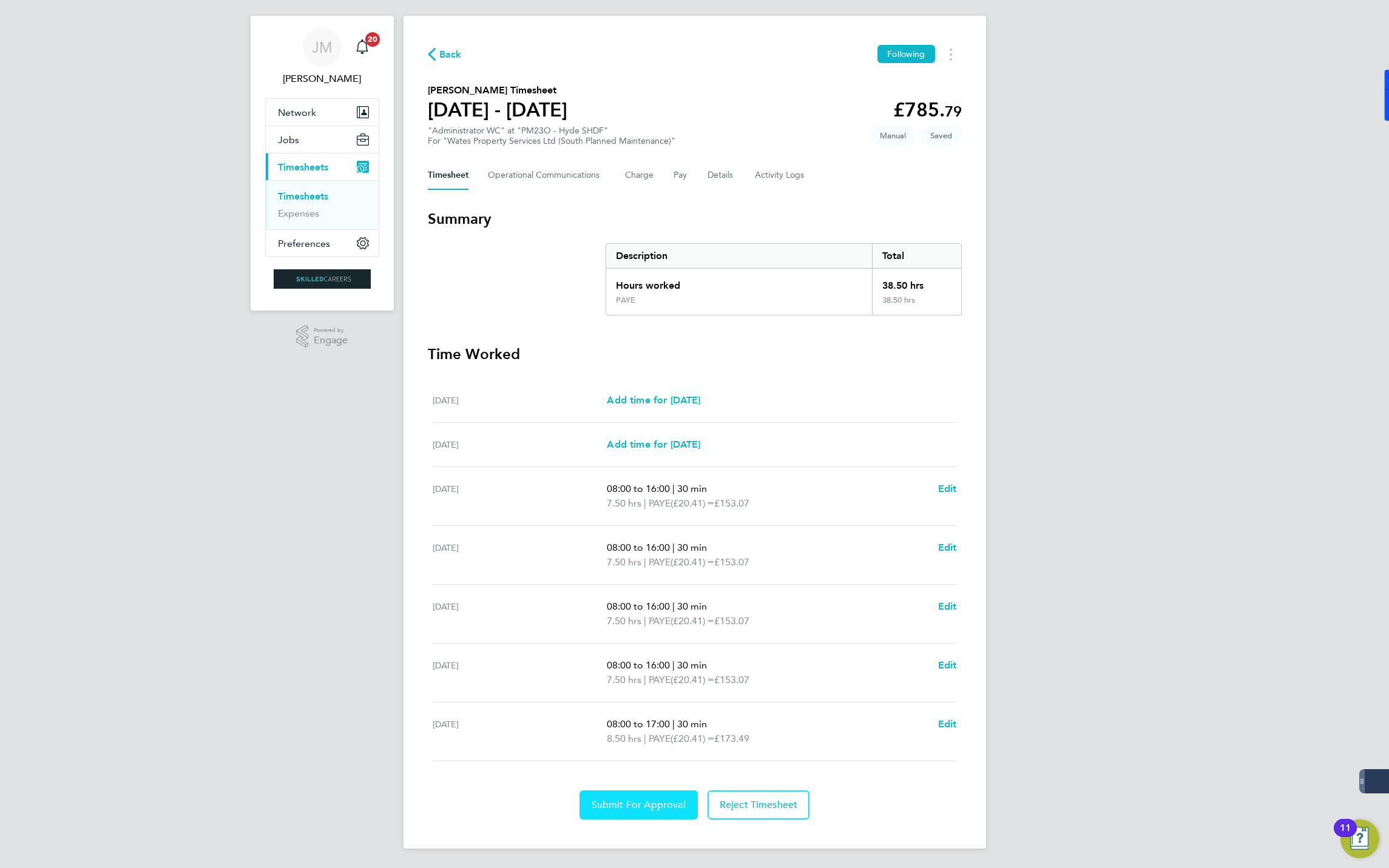
click at [645, 807] on span "Submit For Approval" at bounding box center [639, 805] width 94 height 12
